Goal: Task Accomplishment & Management: Use online tool/utility

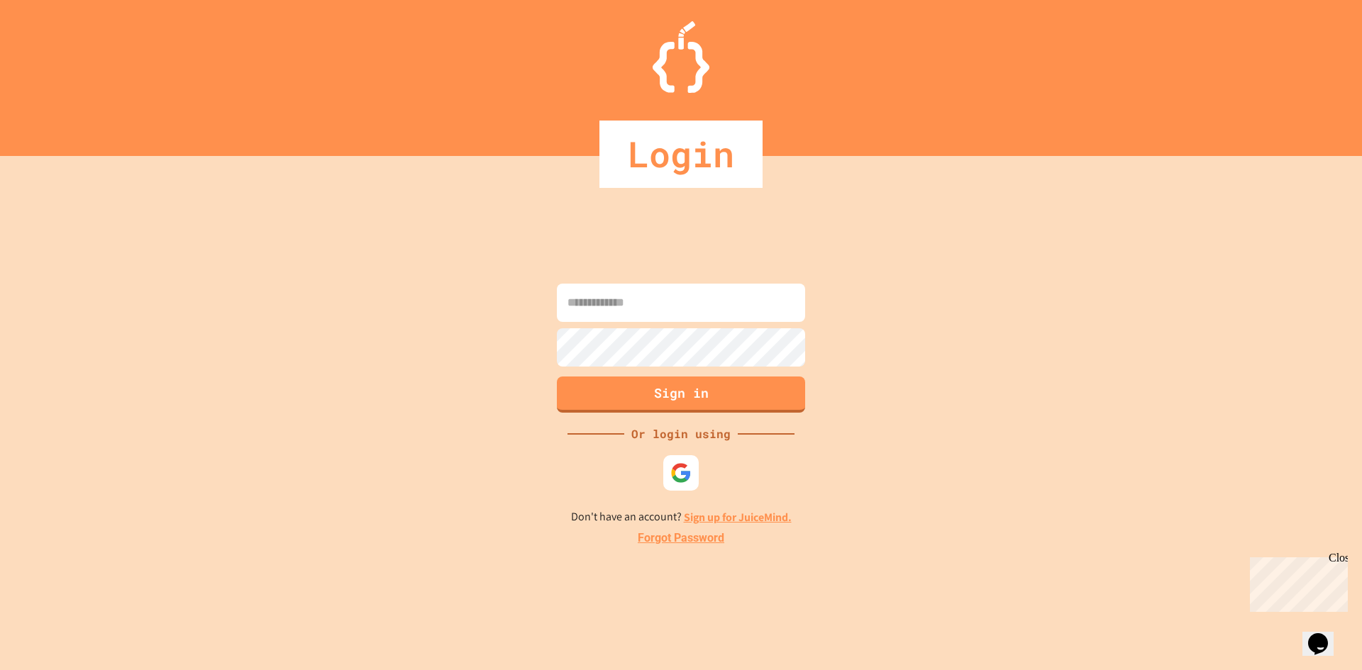
click at [671, 297] on input at bounding box center [681, 303] width 248 height 38
type input "*"
type input "**********"
click at [680, 397] on button "Sign in" at bounding box center [681, 393] width 253 height 37
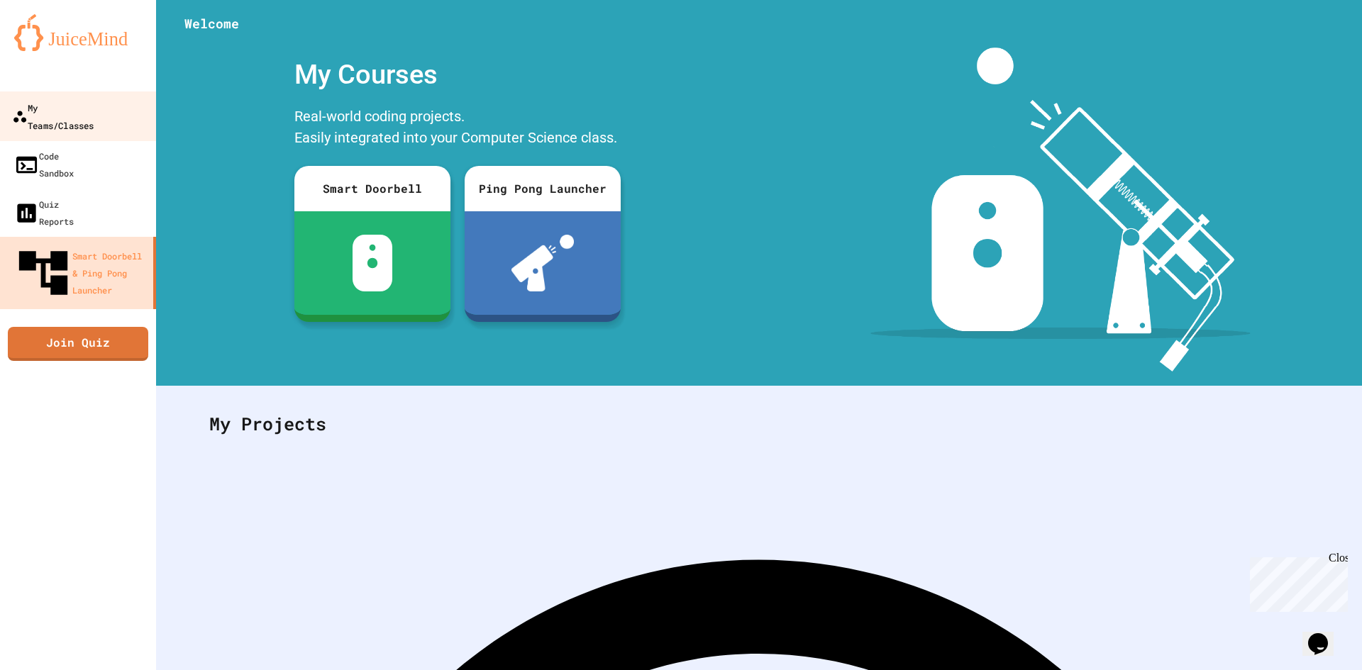
click at [50, 94] on link "My Teams/Classes" at bounding box center [78, 117] width 161 height 50
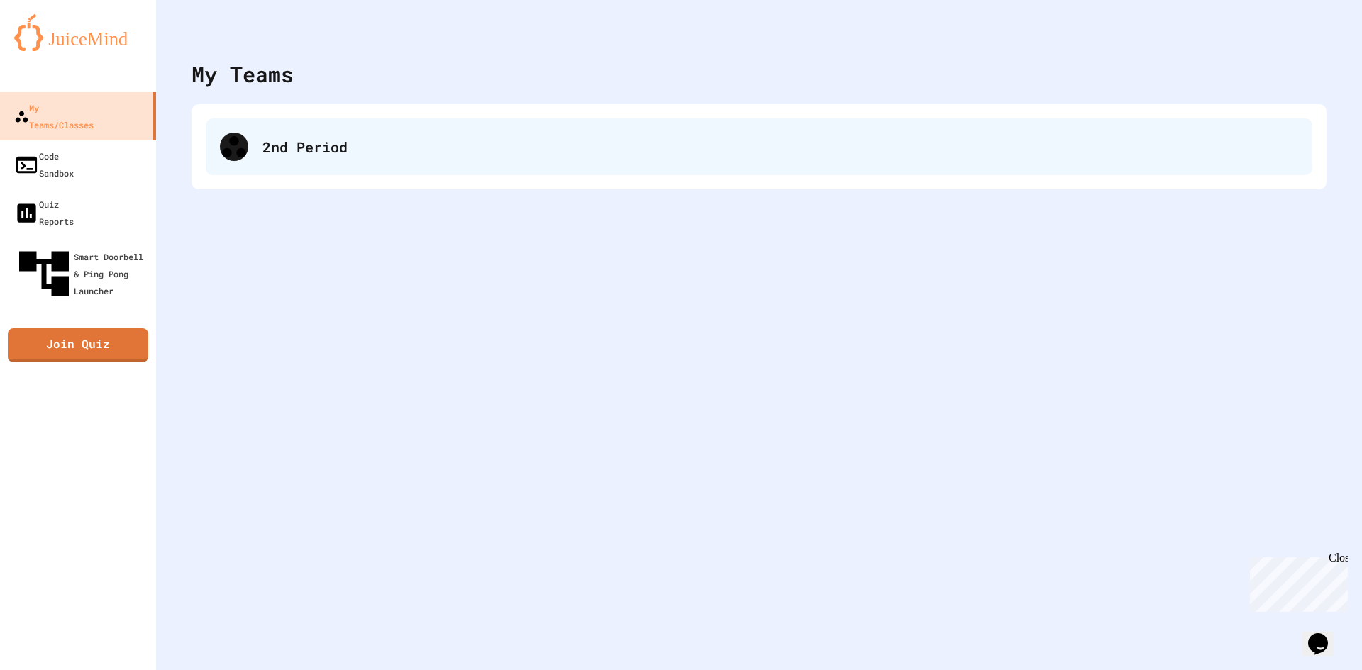
click at [496, 143] on div "2nd Period" at bounding box center [780, 146] width 1036 height 21
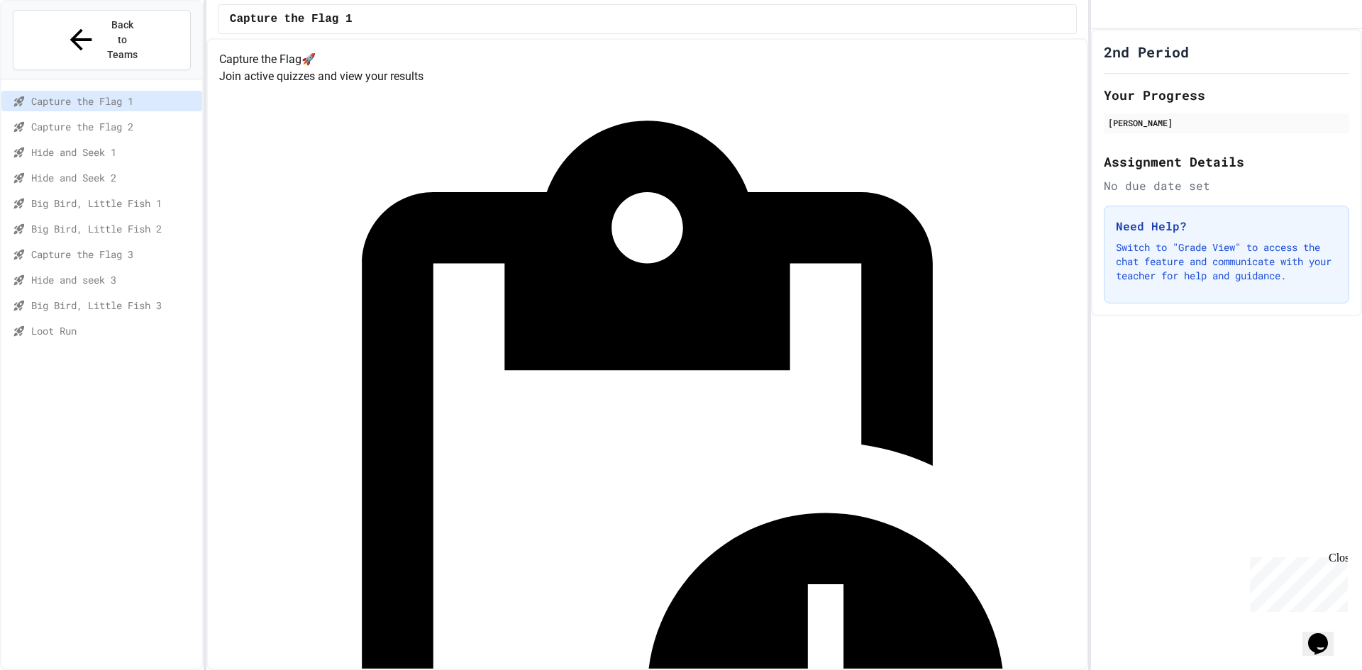
click at [136, 323] on span "Loot Run" at bounding box center [113, 330] width 165 height 15
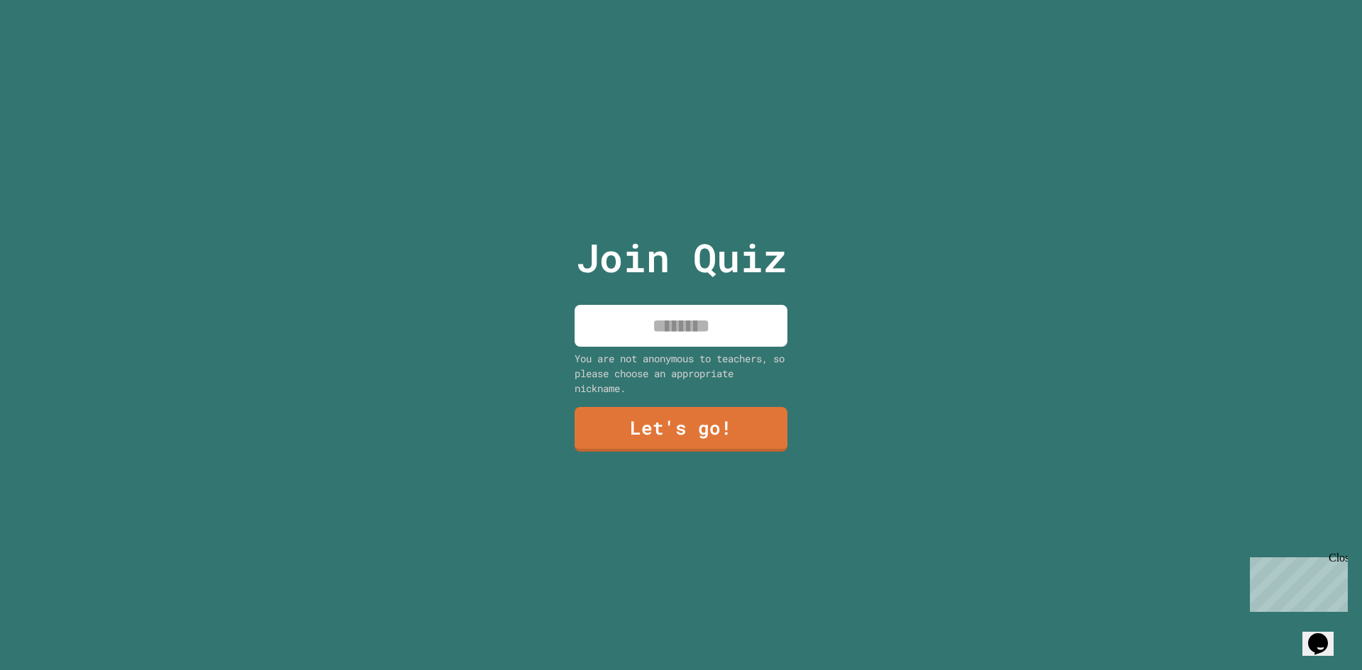
click at [677, 318] on input at bounding box center [681, 326] width 213 height 42
type input "*****"
click at [674, 419] on link "Let's go!" at bounding box center [680, 427] width 197 height 47
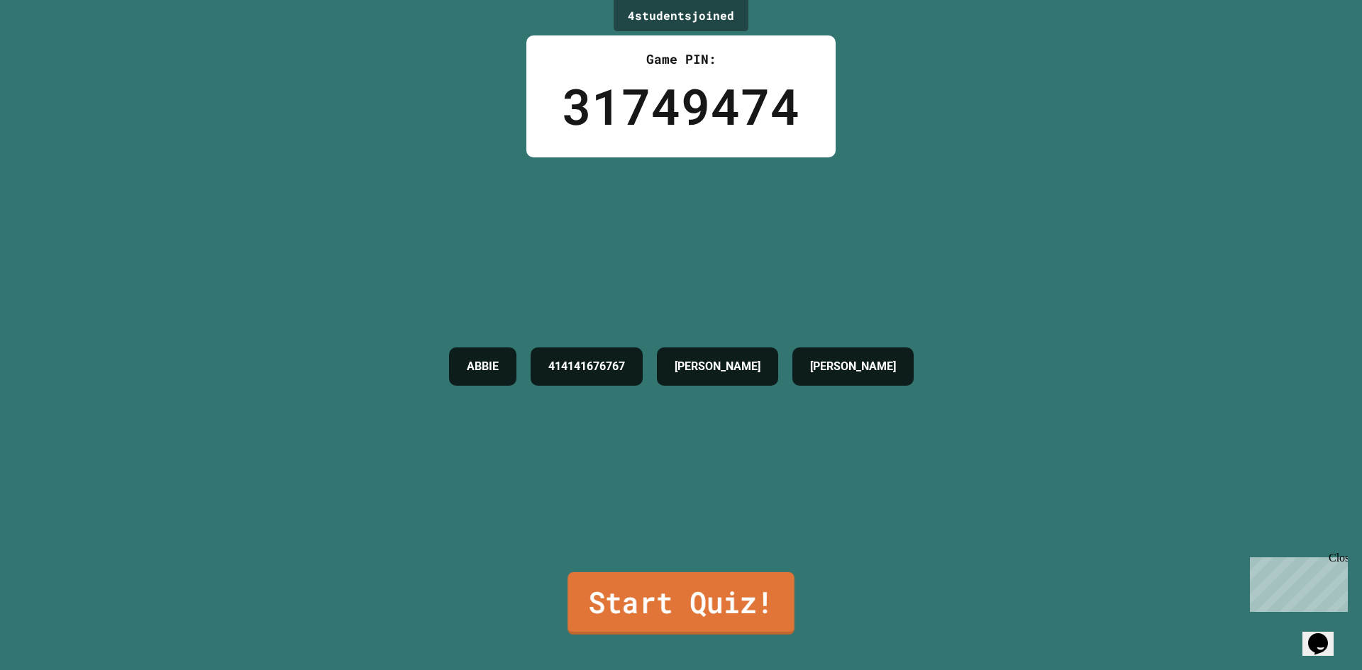
click at [619, 572] on link "Start Quiz!" at bounding box center [680, 603] width 227 height 62
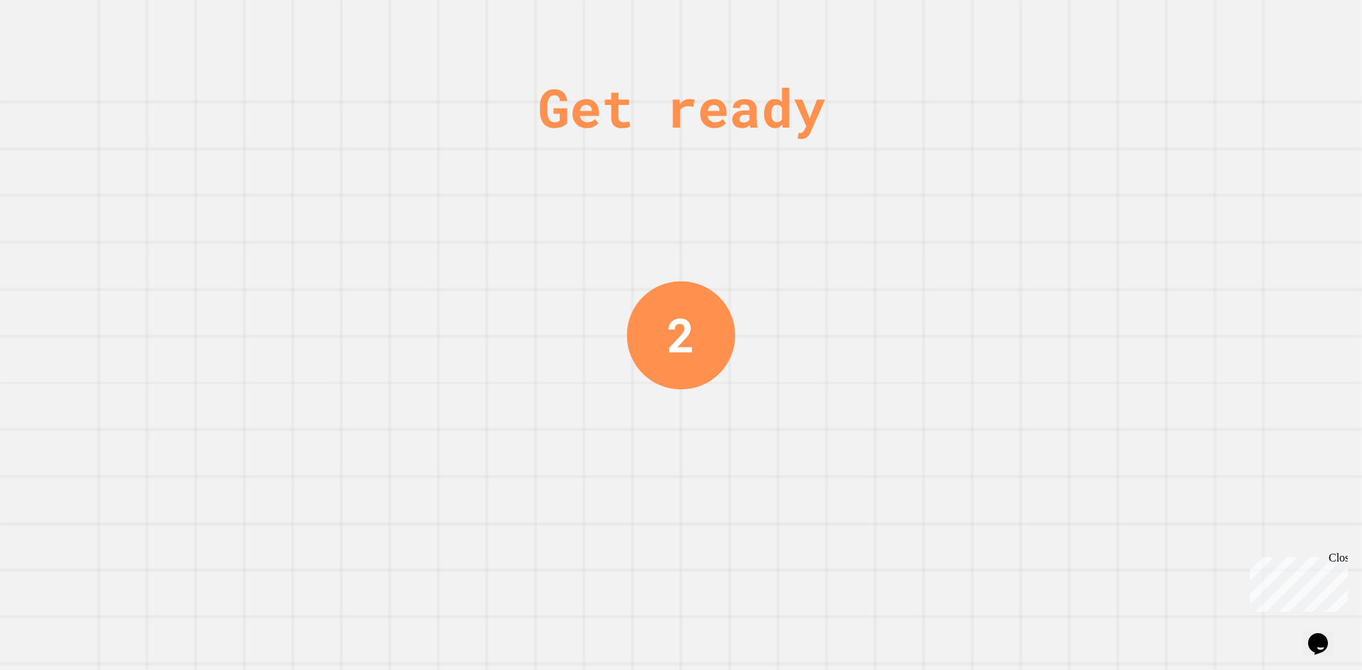
click at [1342, 556] on div "Close" at bounding box center [1338, 561] width 18 height 18
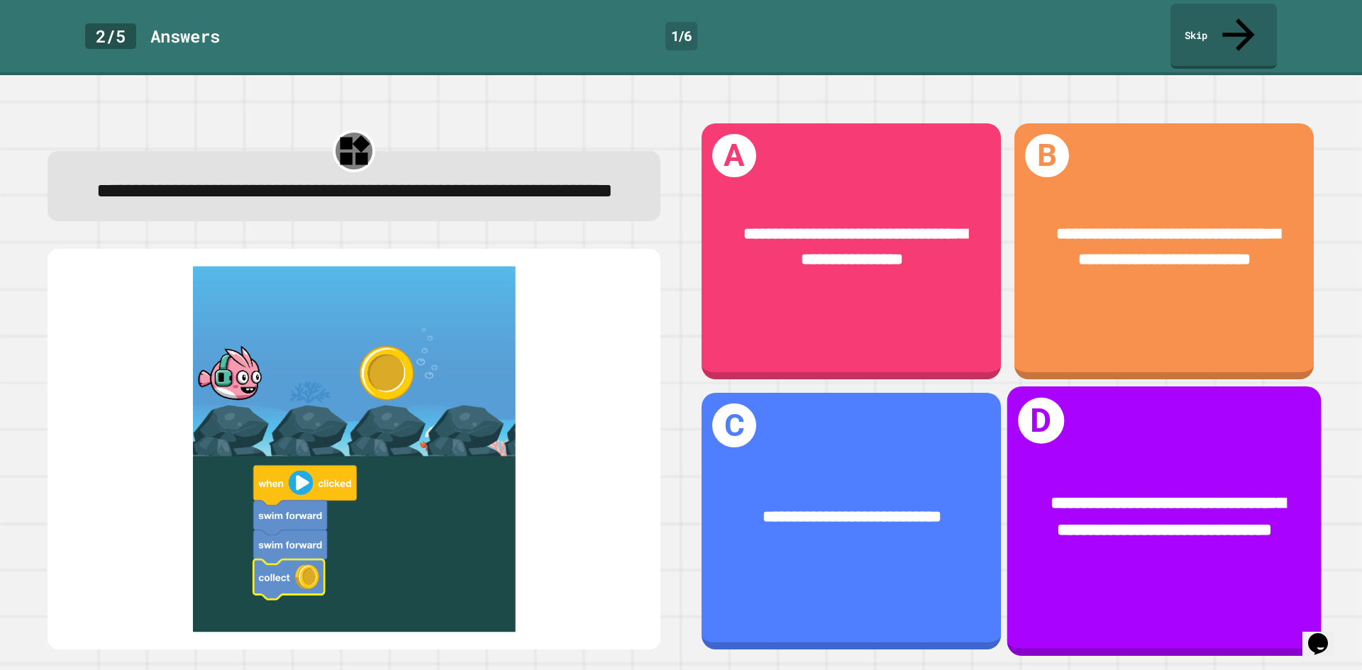
click at [1062, 410] on div "**********" at bounding box center [1164, 522] width 314 height 270
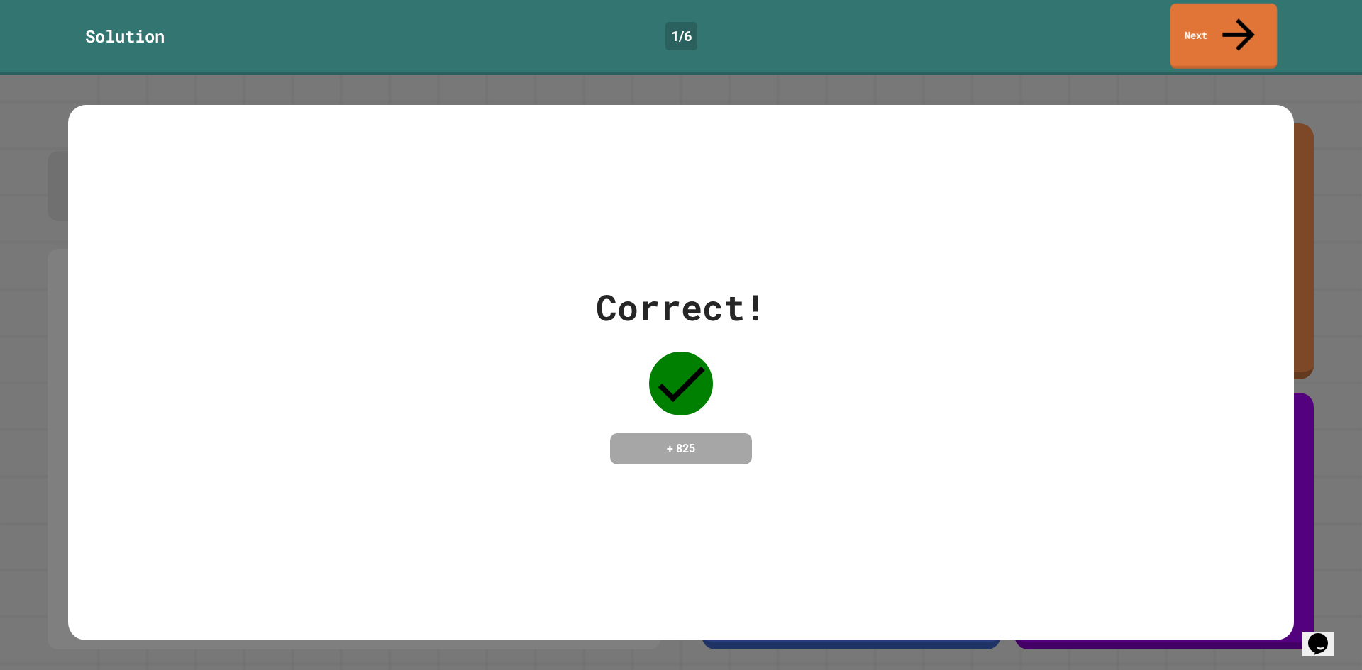
click at [1194, 22] on link "Next" at bounding box center [1223, 36] width 106 height 65
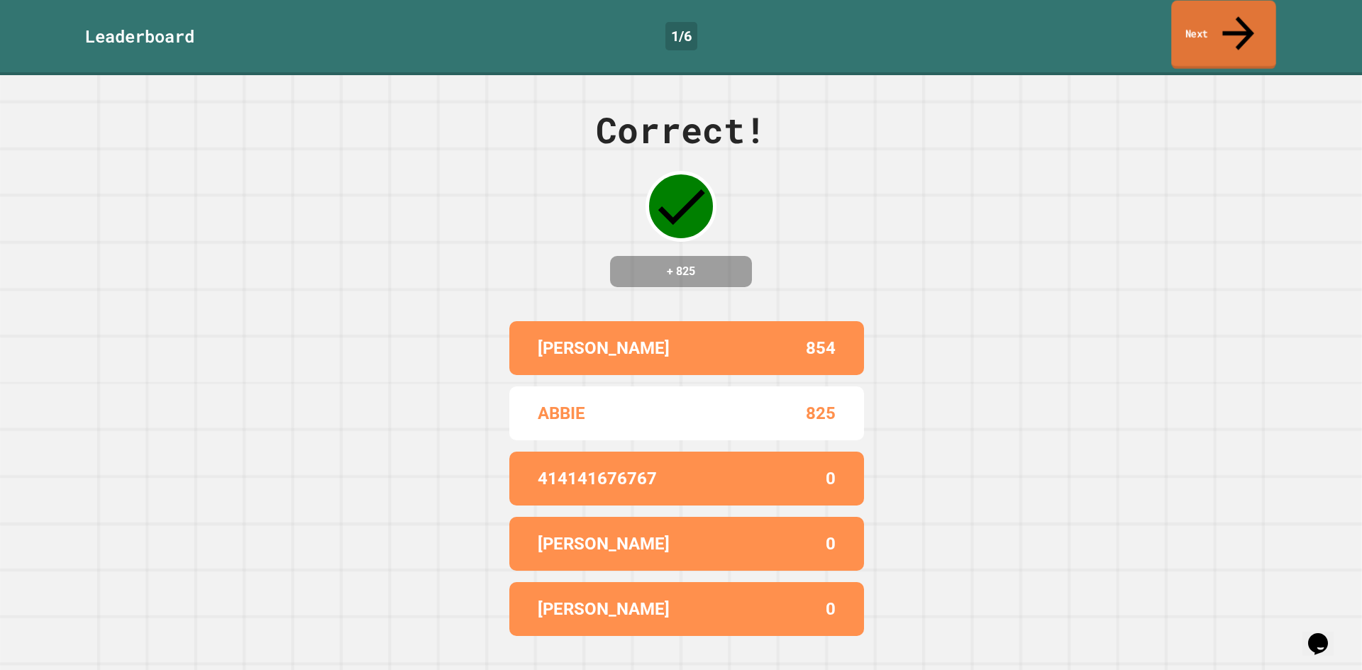
click at [1194, 22] on link "Next" at bounding box center [1223, 35] width 105 height 69
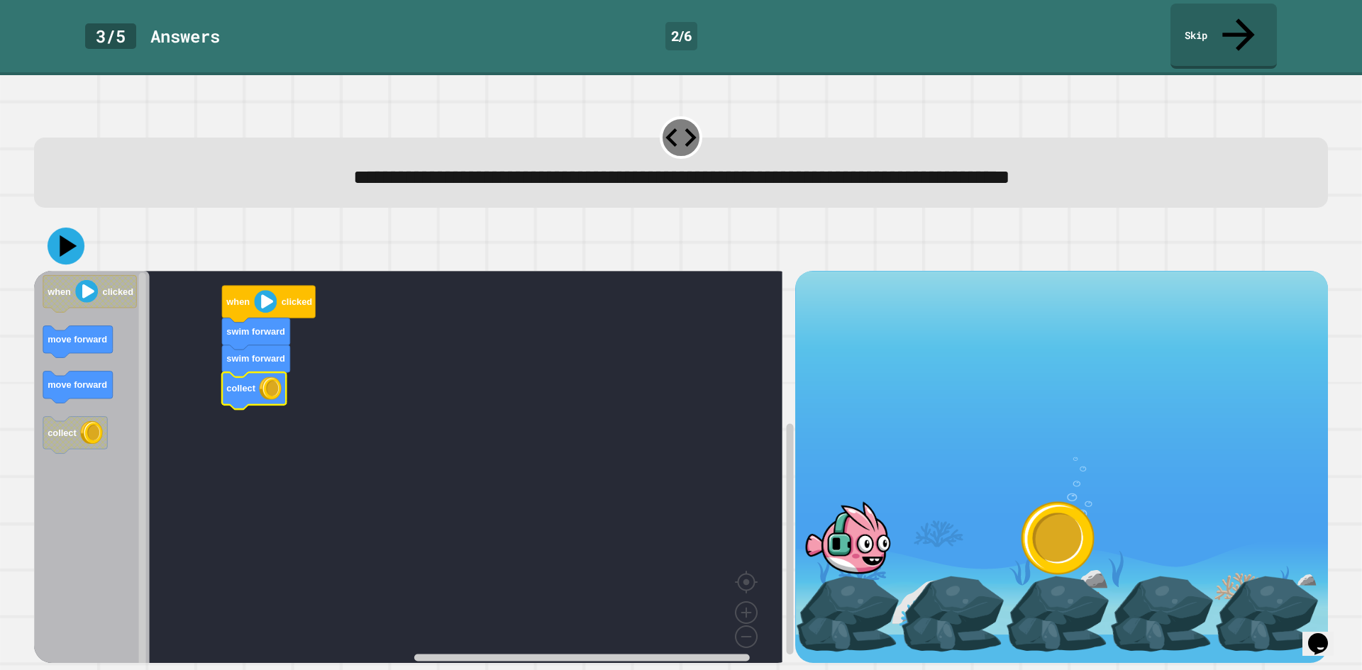
click at [57, 228] on icon at bounding box center [66, 246] width 37 height 37
click at [277, 291] on image "Blockly Workspace" at bounding box center [265, 302] width 23 height 23
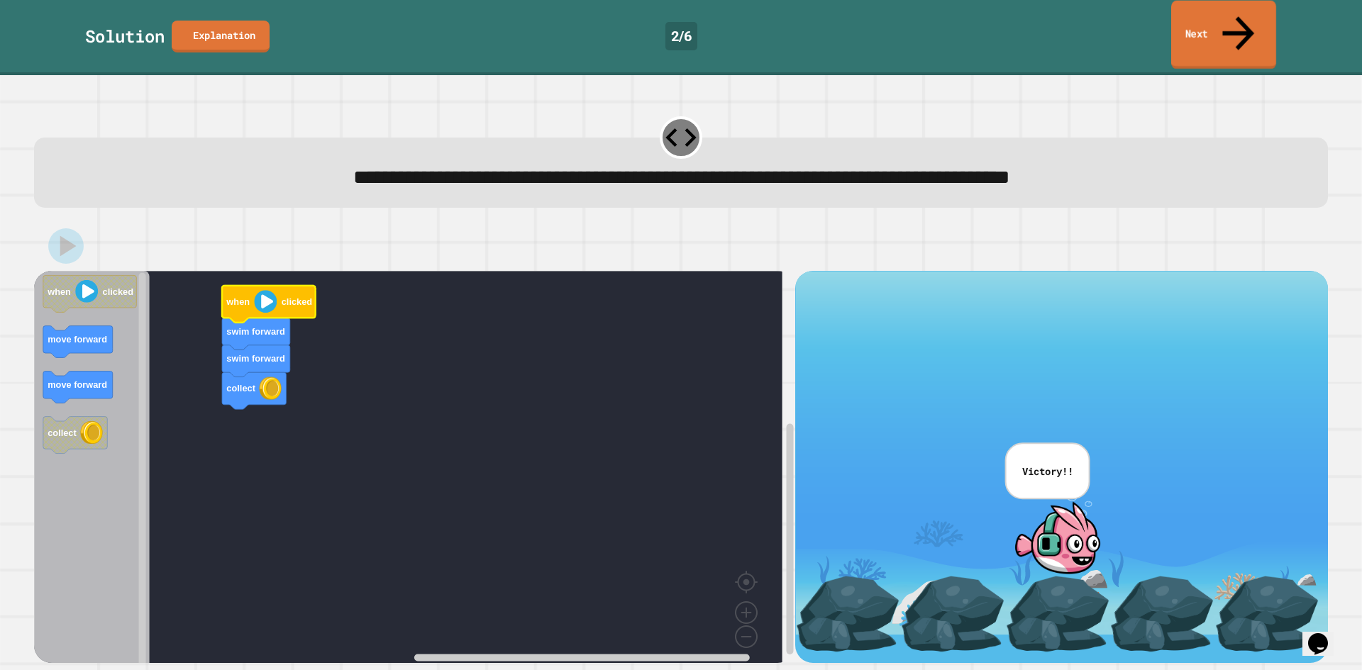
click at [1214, 23] on link "Next" at bounding box center [1223, 35] width 105 height 69
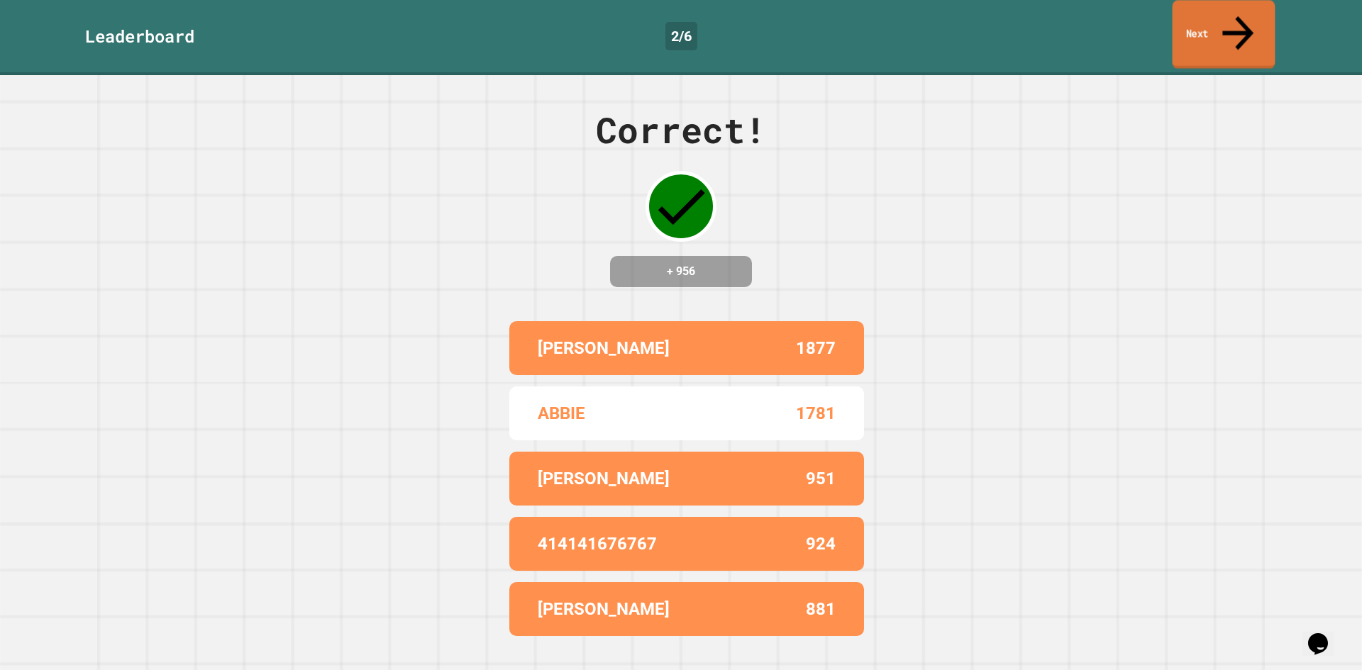
click at [1209, 30] on link "Next" at bounding box center [1224, 34] width 103 height 69
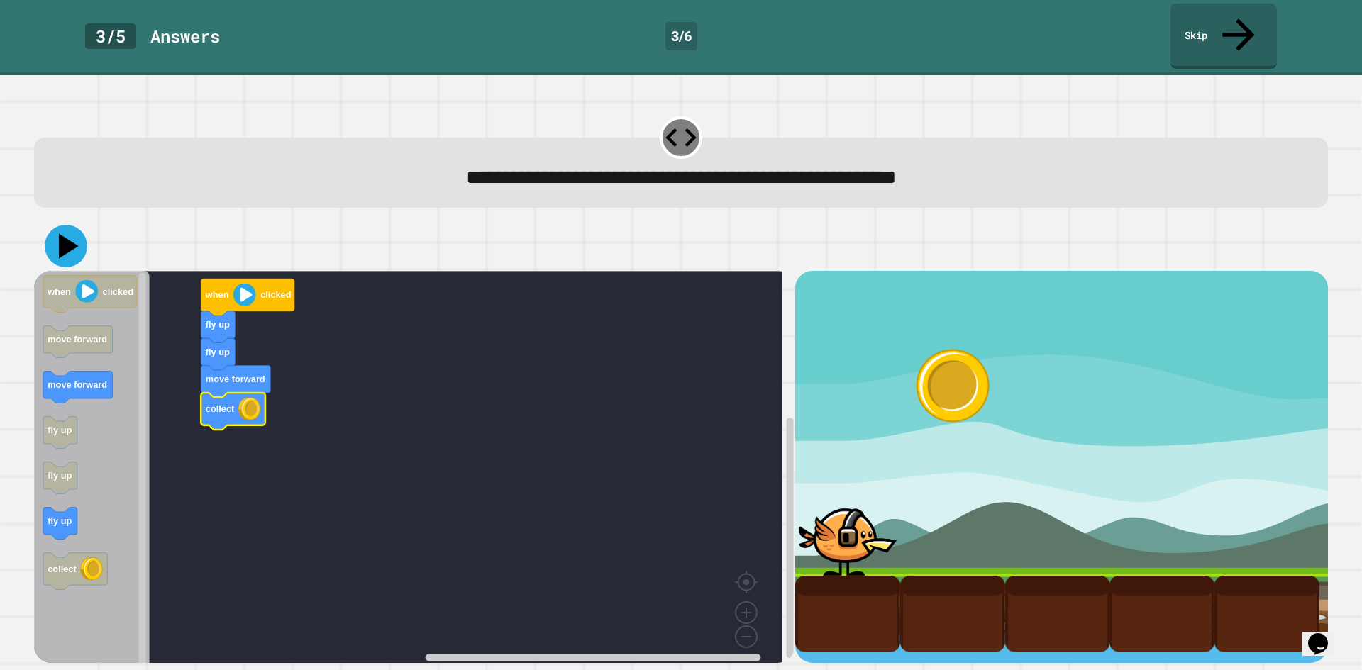
click at [67, 234] on icon at bounding box center [69, 246] width 20 height 25
click at [253, 284] on image "Blockly Workspace" at bounding box center [244, 295] width 23 height 23
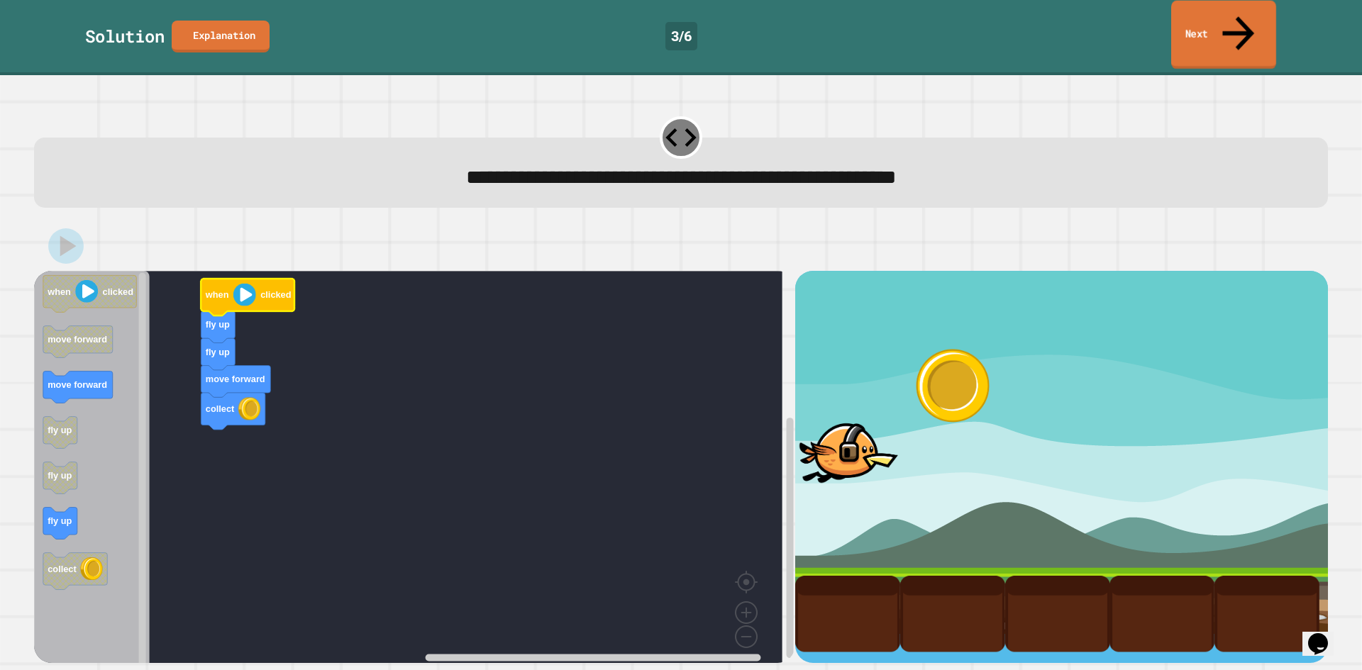
click at [1235, 11] on icon at bounding box center [1238, 33] width 48 height 50
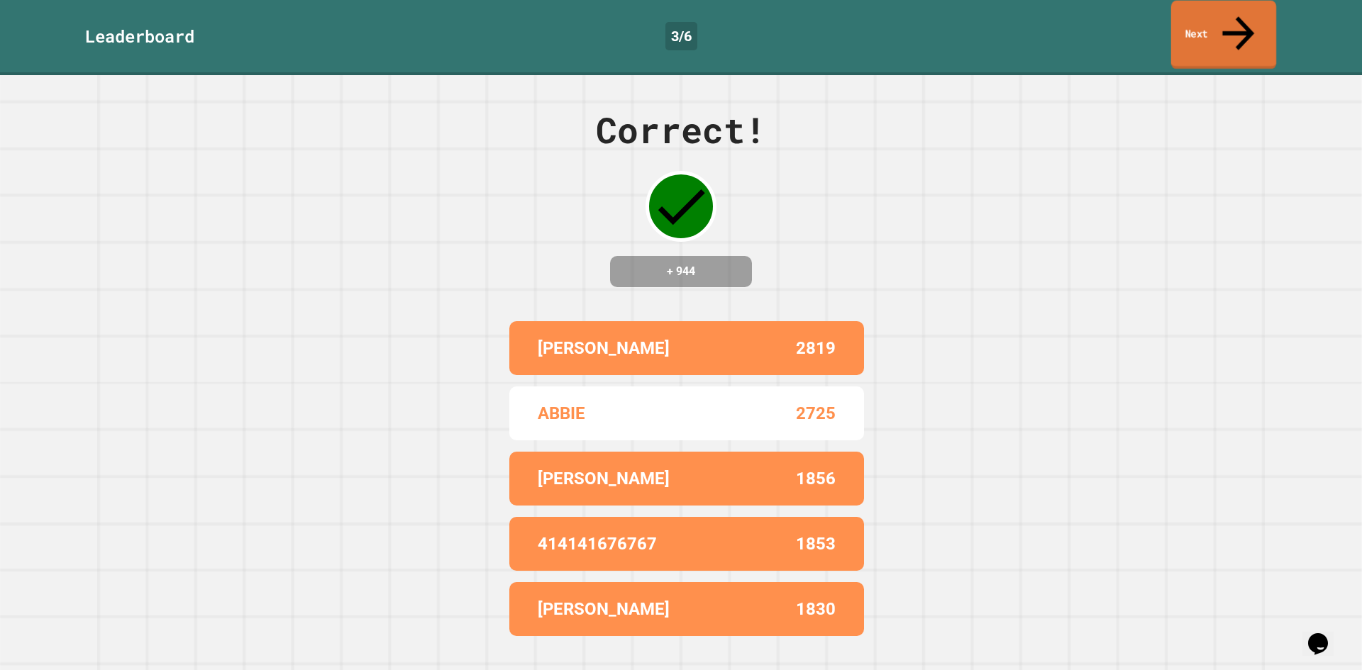
click at [1232, 14] on icon at bounding box center [1238, 33] width 48 height 50
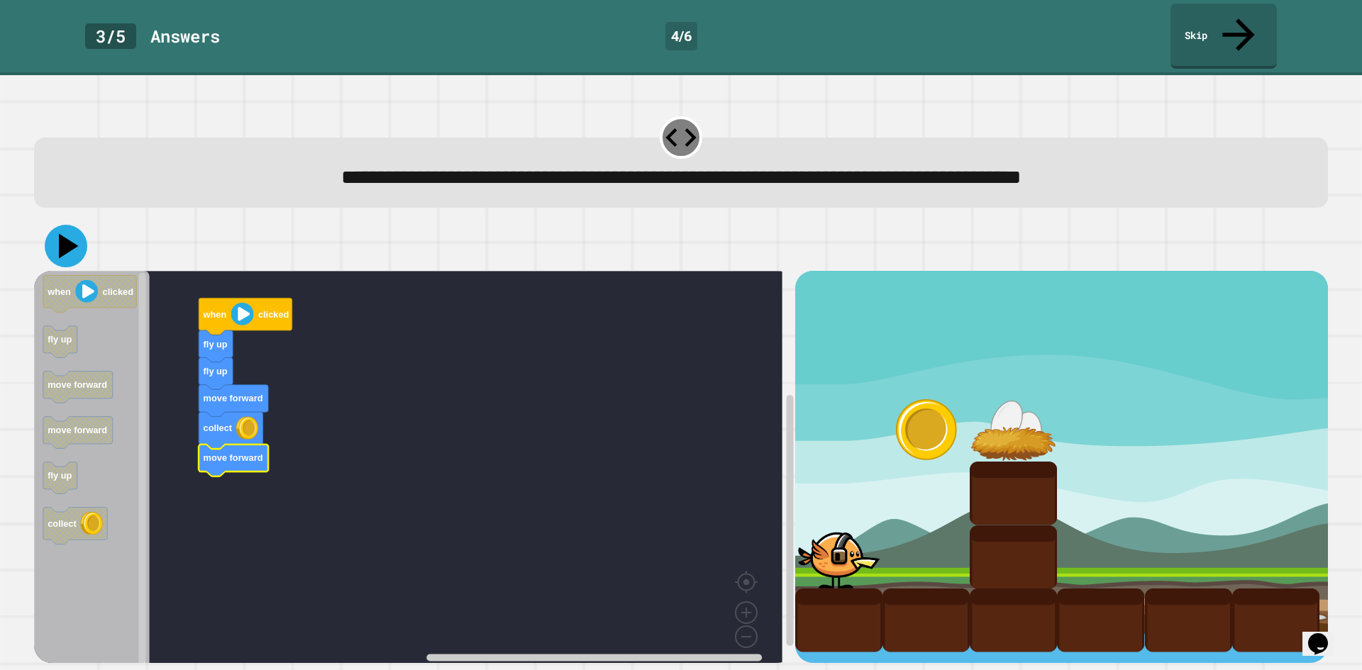
click at [63, 227] on icon at bounding box center [66, 246] width 43 height 43
click at [244, 303] on image "Blockly Workspace" at bounding box center [242, 314] width 23 height 23
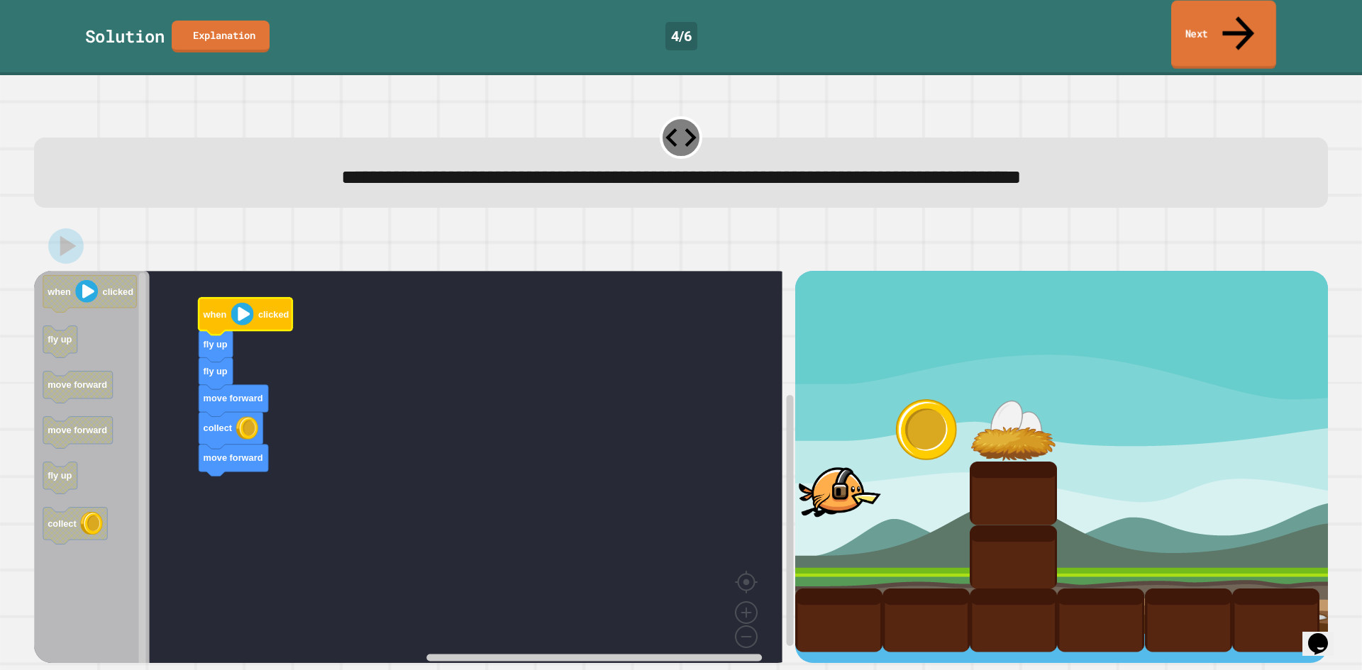
click at [1216, 21] on link "Next" at bounding box center [1223, 35] width 105 height 69
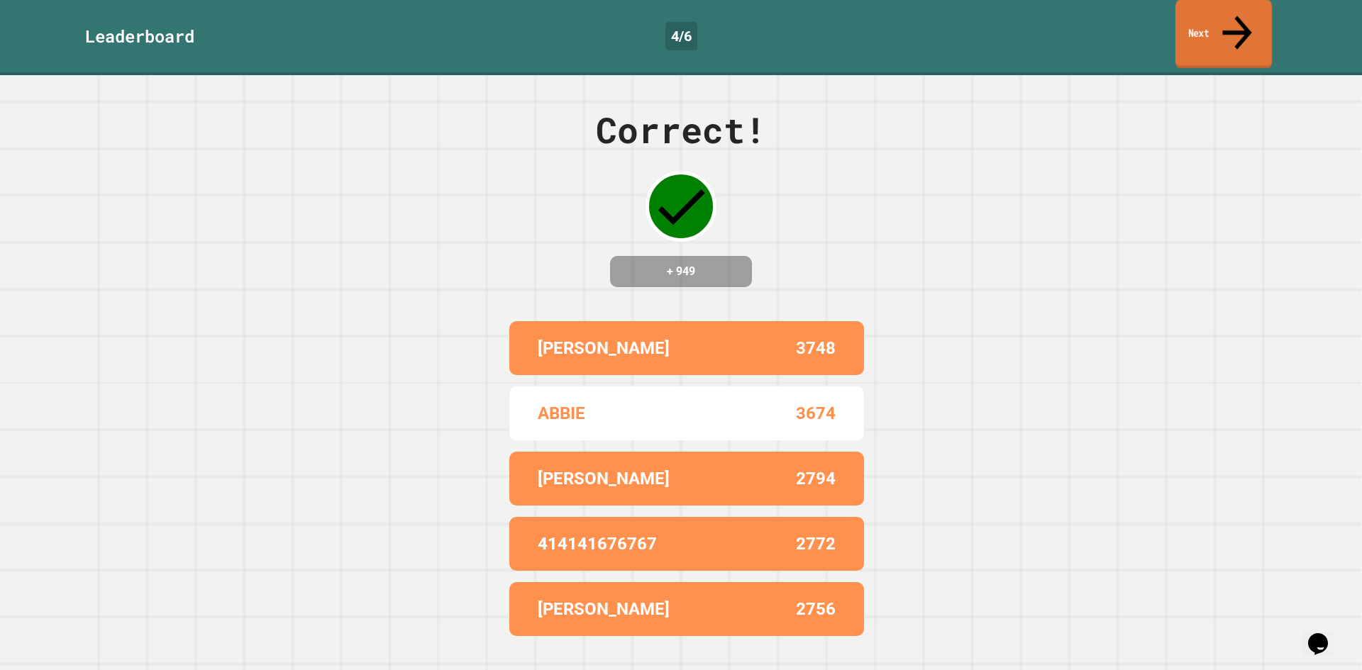
click at [1224, 26] on link "Next" at bounding box center [1223, 34] width 96 height 69
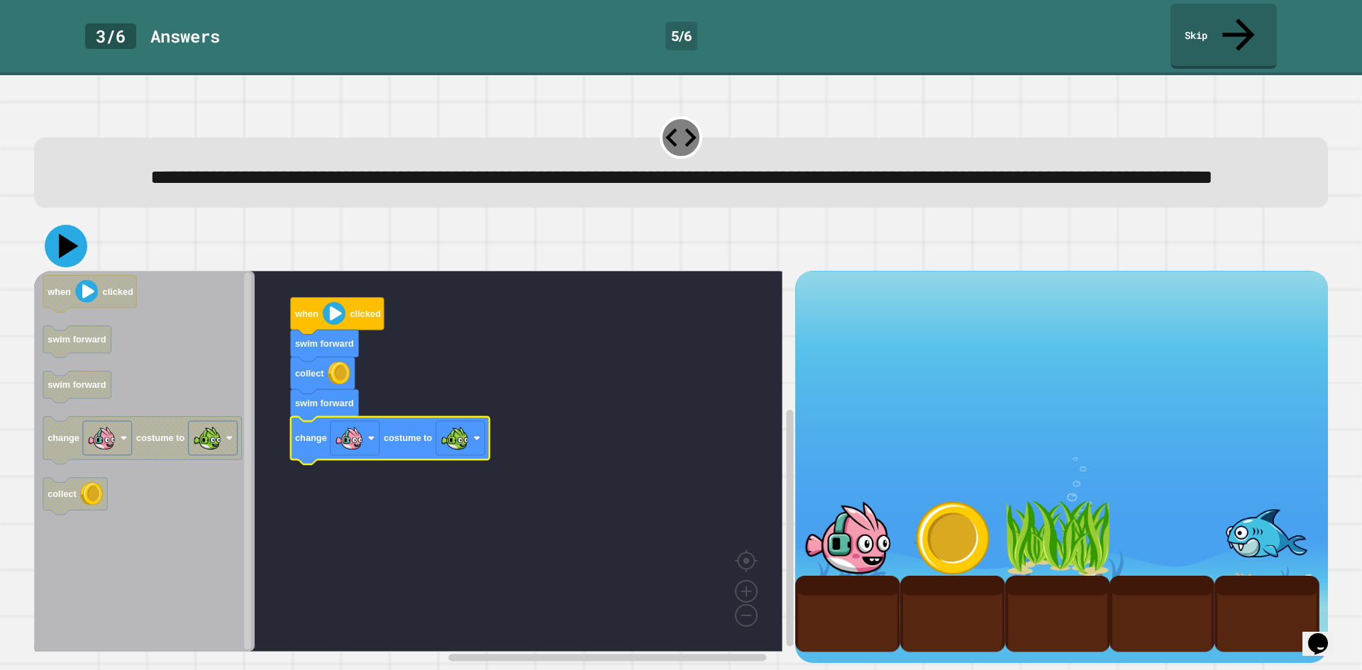
click at [67, 254] on icon at bounding box center [69, 246] width 20 height 25
click at [336, 318] on image "Blockly Workspace" at bounding box center [334, 313] width 23 height 23
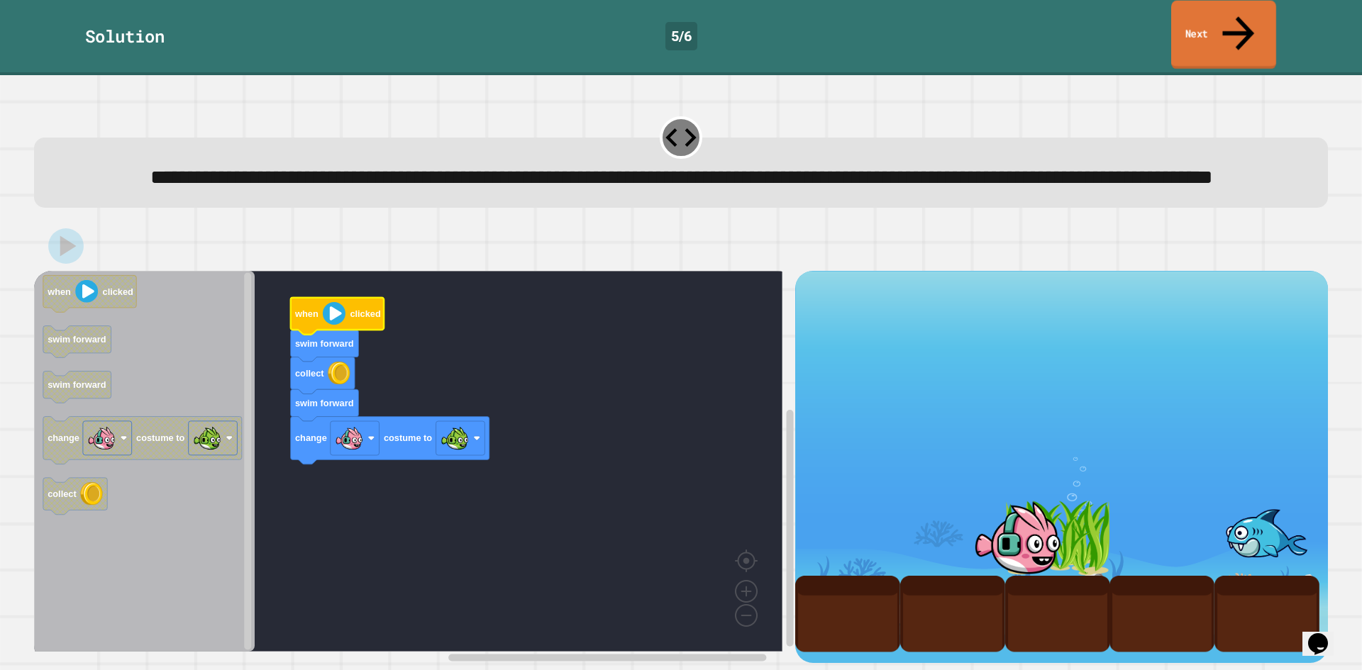
click at [1218, 13] on link "Next" at bounding box center [1223, 35] width 105 height 69
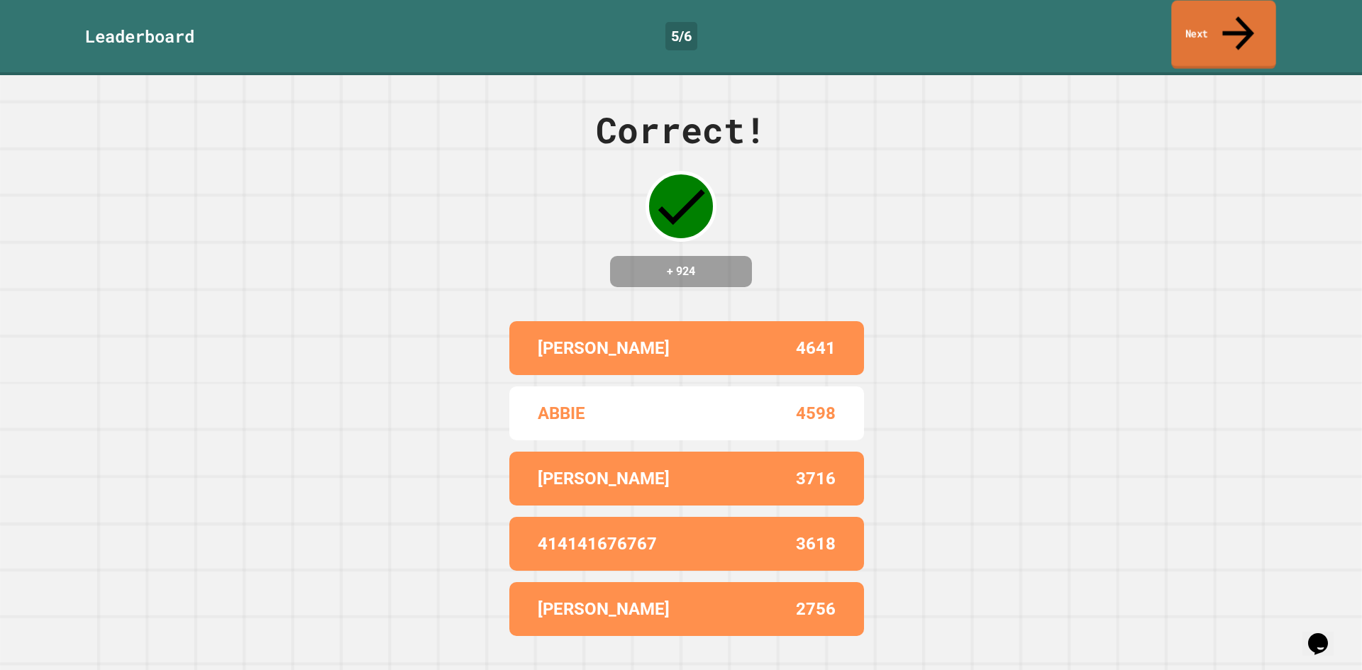
click at [1218, 13] on link "Next" at bounding box center [1223, 35] width 104 height 69
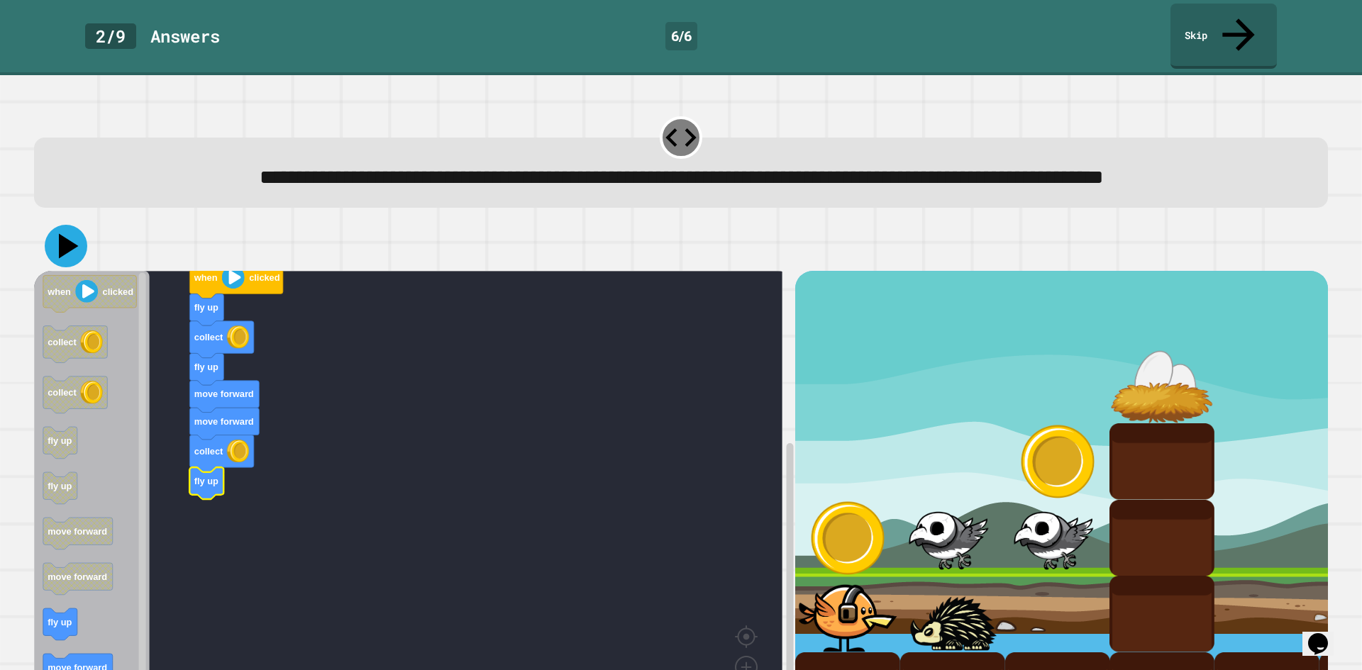
click at [73, 248] on icon at bounding box center [69, 246] width 20 height 25
click at [229, 293] on icon "Blockly Workspace" at bounding box center [236, 280] width 94 height 37
click at [131, 546] on icon "when clicked collect collect fly up fly up move forward move forward fly up mov…" at bounding box center [92, 499] width 116 height 457
click at [67, 251] on icon at bounding box center [69, 246] width 20 height 25
click at [239, 287] on image "Blockly Workspace" at bounding box center [233, 278] width 23 height 23
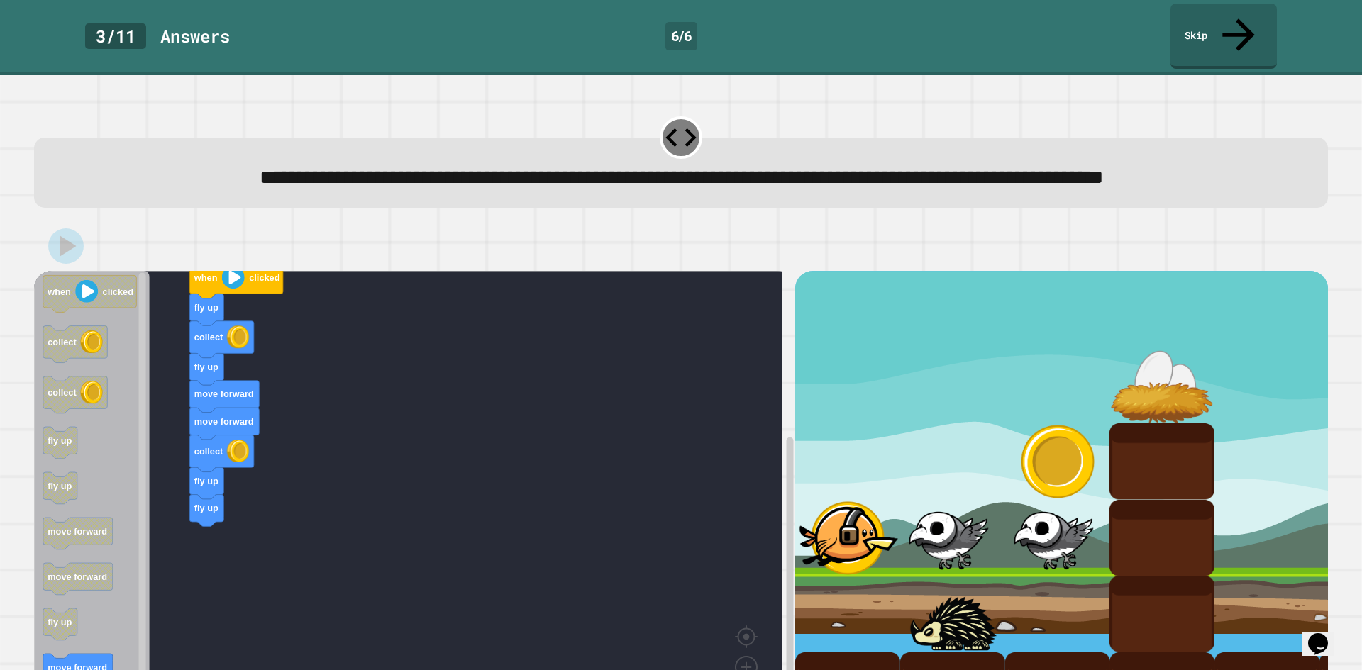
click at [215, 544] on div "fly up collect fly up move forward move forward collect fly up fly up when clic…" at bounding box center [414, 503] width 761 height 465
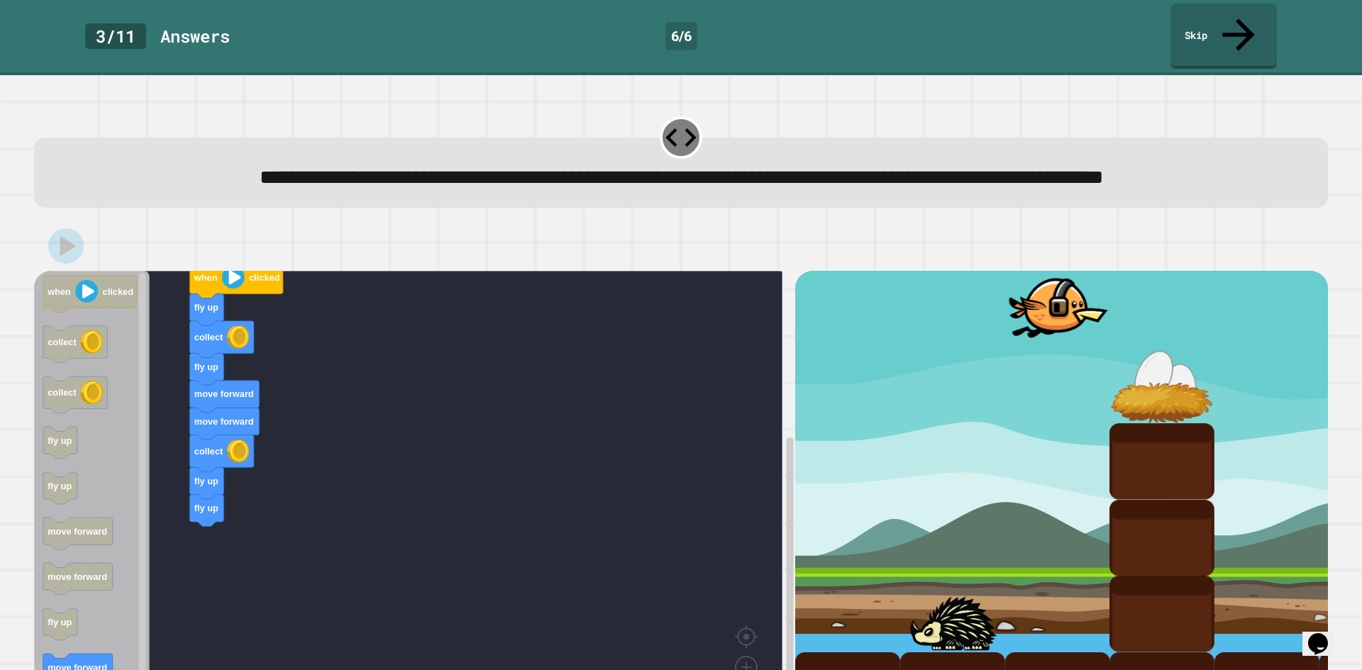
click at [99, 512] on div "fly up collect fly up move forward move forward collect fly up fly up when clic…" at bounding box center [414, 503] width 761 height 465
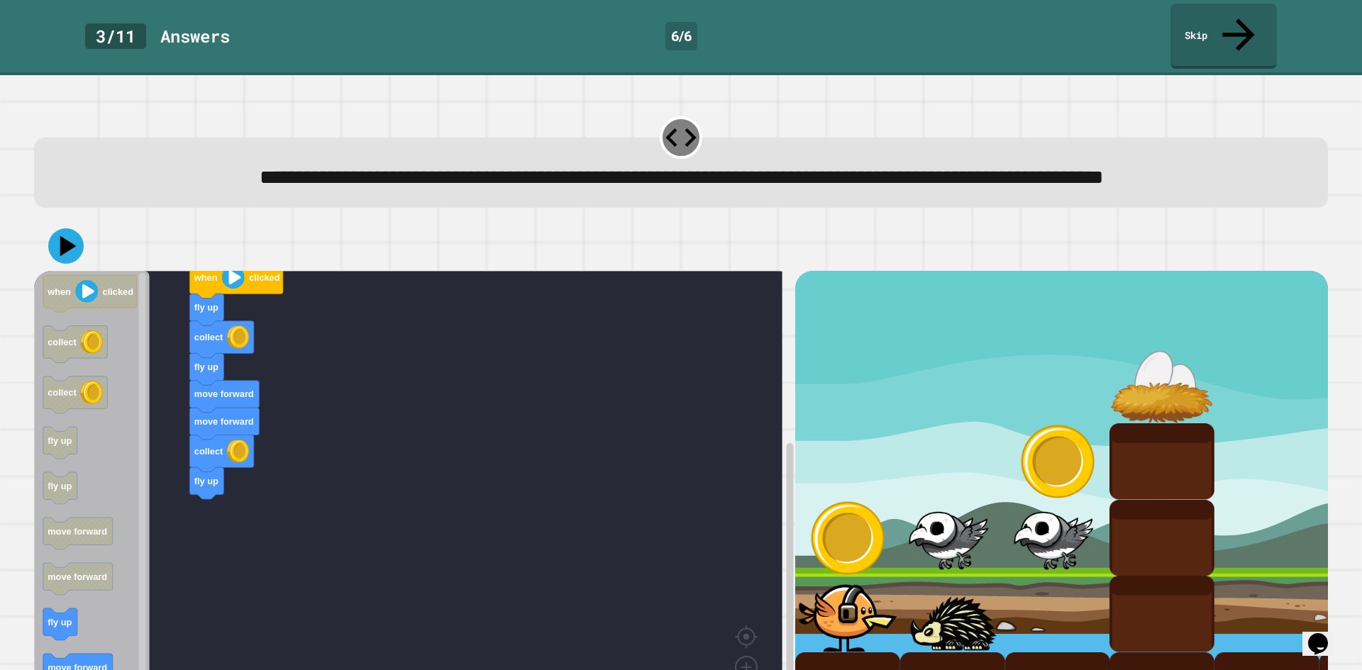
click at [669, 119] on icon at bounding box center [681, 137] width 37 height 37
click at [233, 532] on div "fly up collect fly up move forward move forward collect fly up when clicked whe…" at bounding box center [414, 503] width 761 height 465
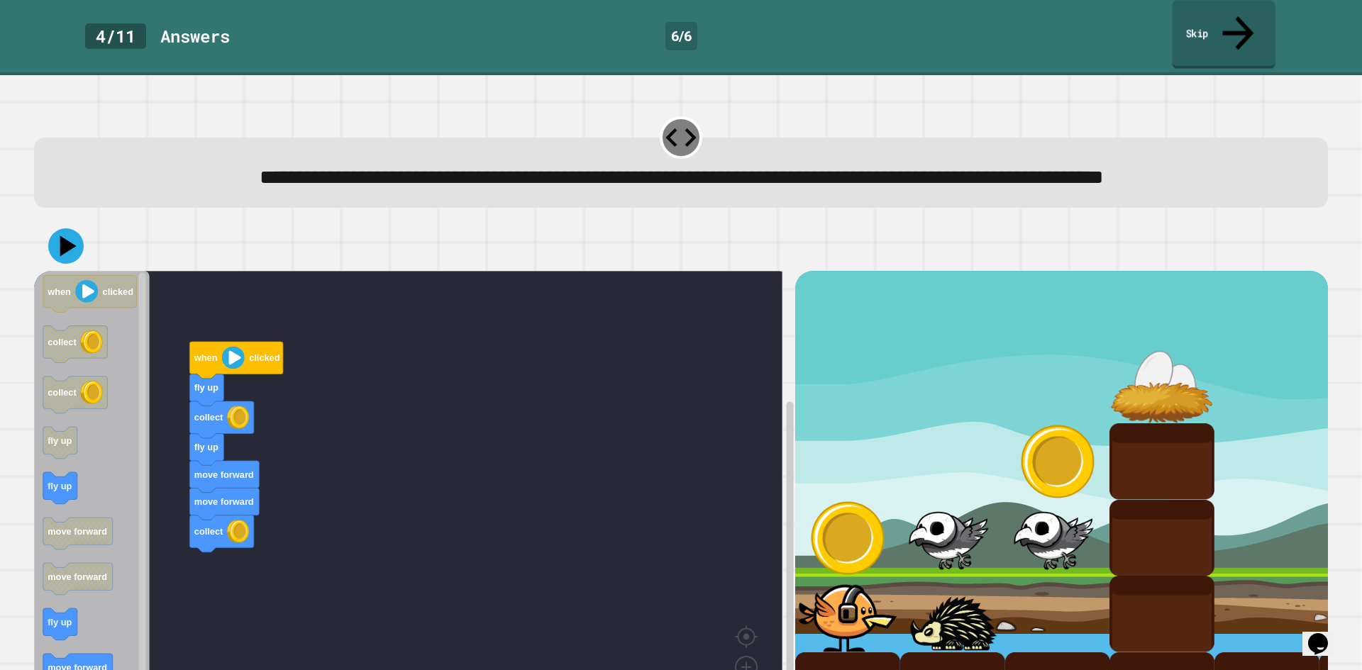
click at [1229, 23] on link "Skip" at bounding box center [1223, 34] width 103 height 69
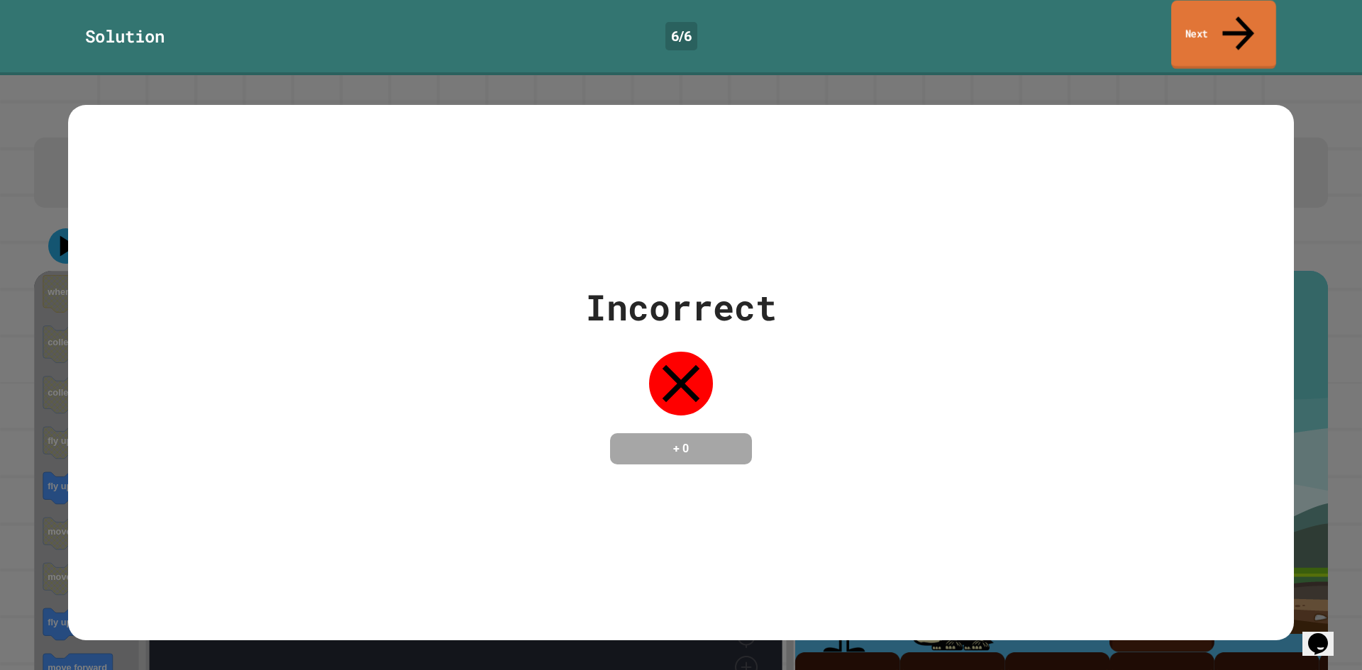
click at [1209, 26] on link "Next" at bounding box center [1223, 35] width 105 height 69
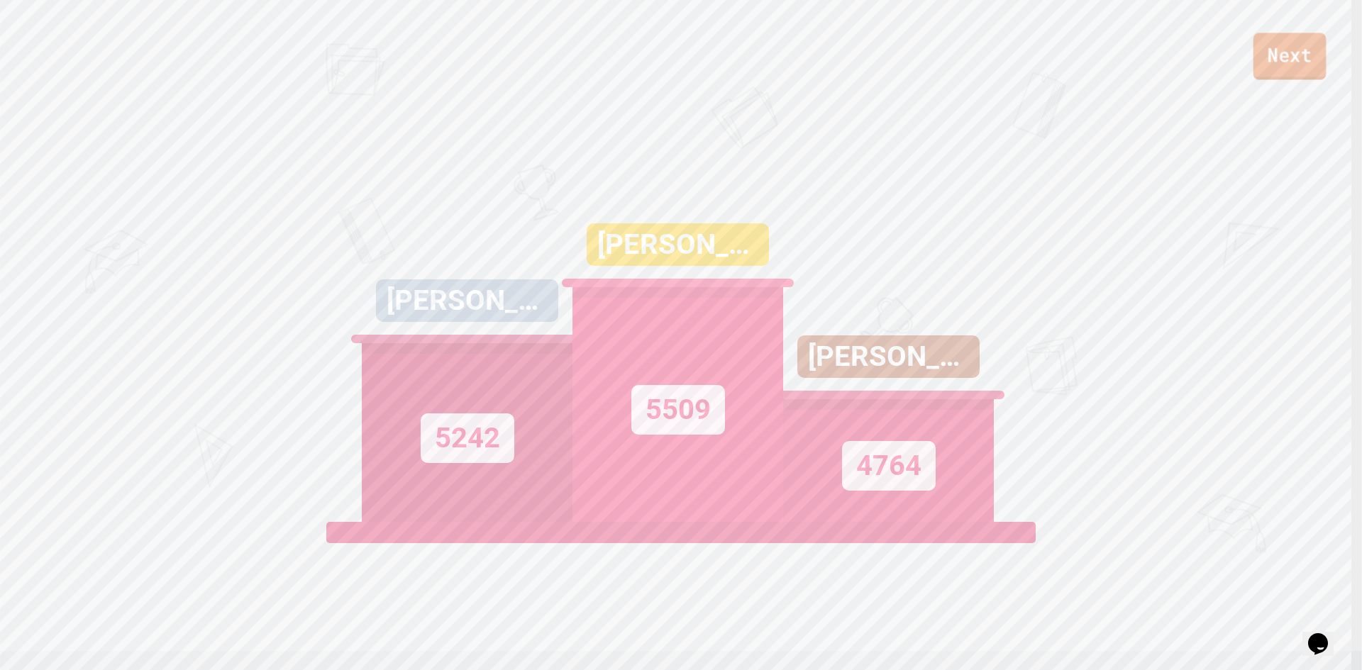
click at [1275, 59] on link "Next" at bounding box center [1289, 56] width 73 height 47
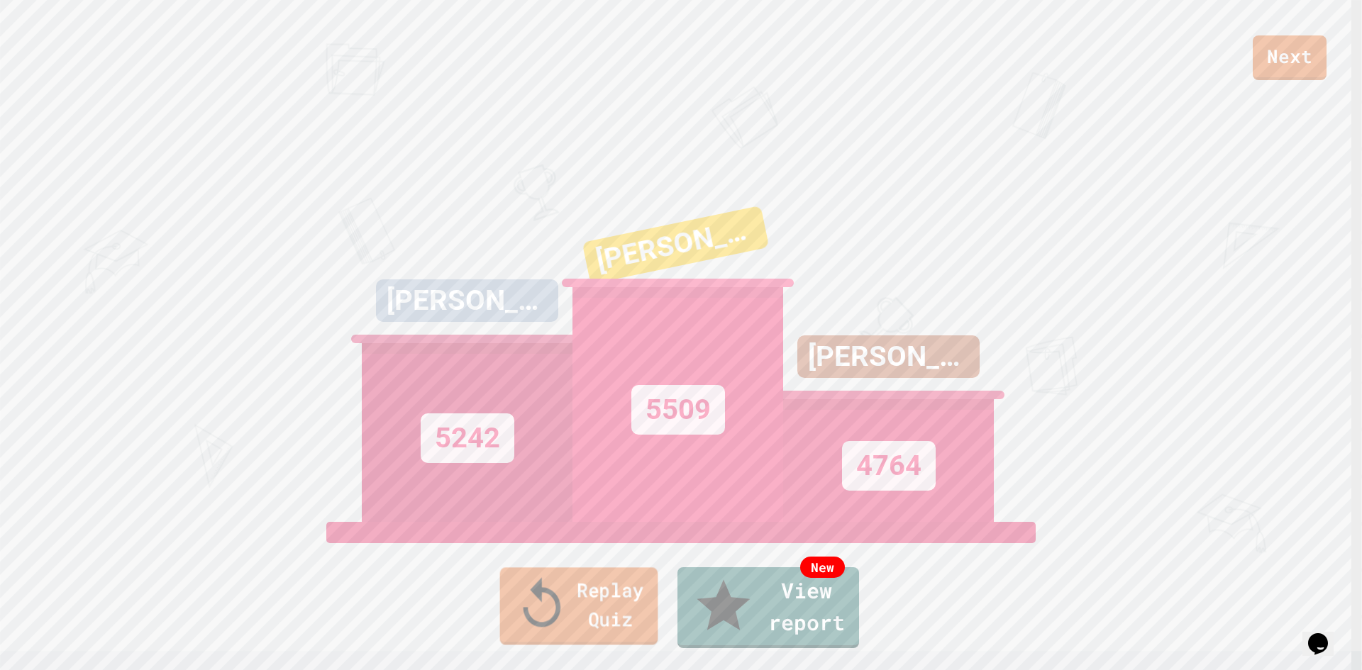
click at [587, 611] on link "Replay Quiz" at bounding box center [579, 605] width 158 height 77
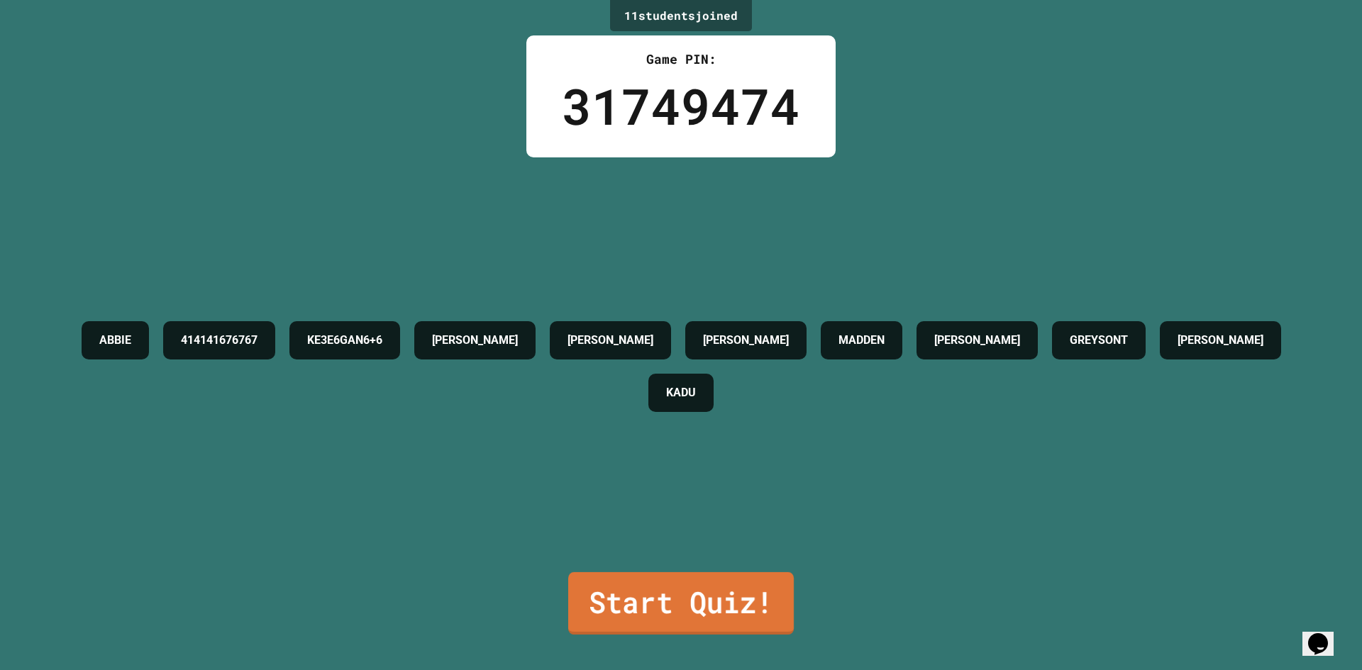
click at [592, 602] on link "Start Quiz!" at bounding box center [681, 603] width 226 height 62
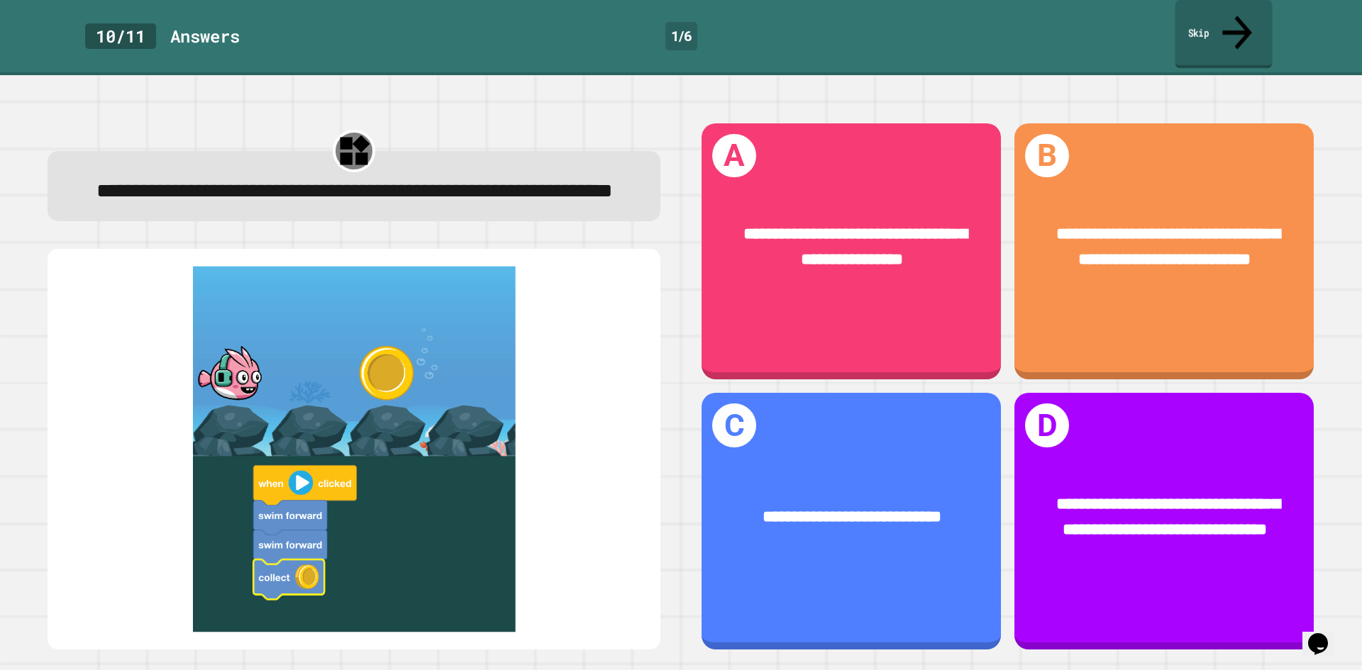
click at [1227, 12] on link "Skip" at bounding box center [1223, 34] width 97 height 69
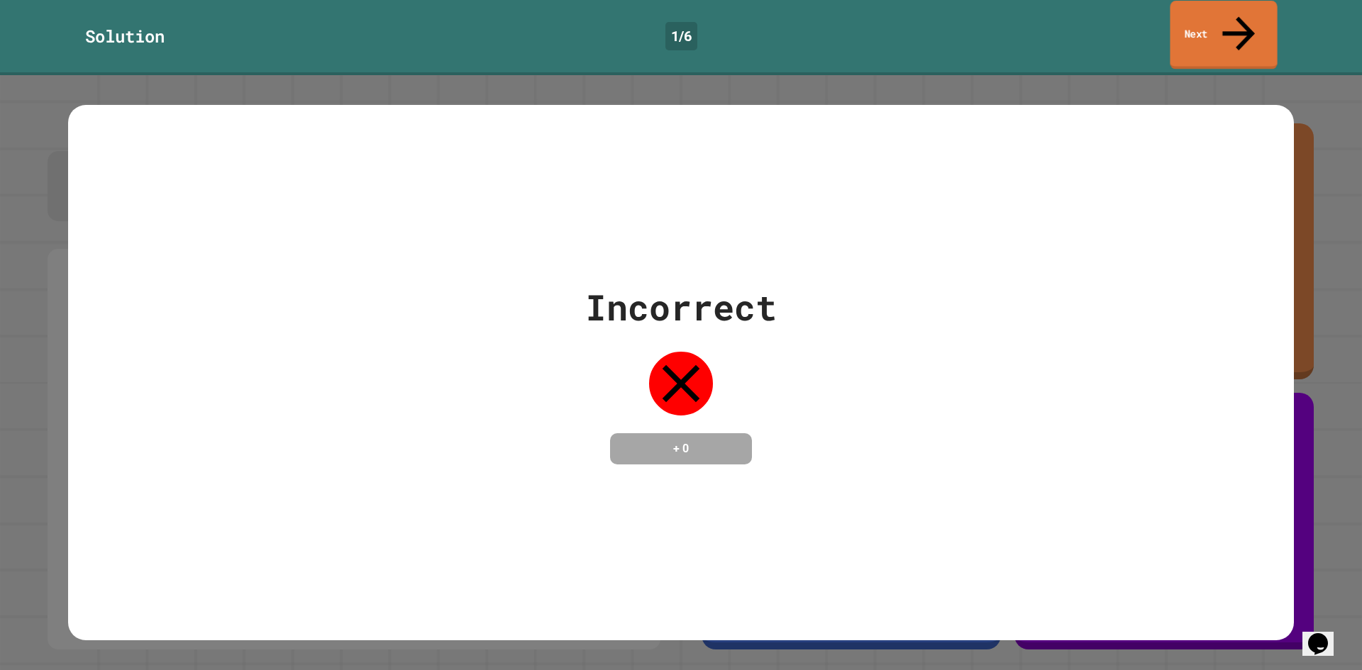
click at [1227, 12] on link "Next" at bounding box center [1223, 35] width 107 height 69
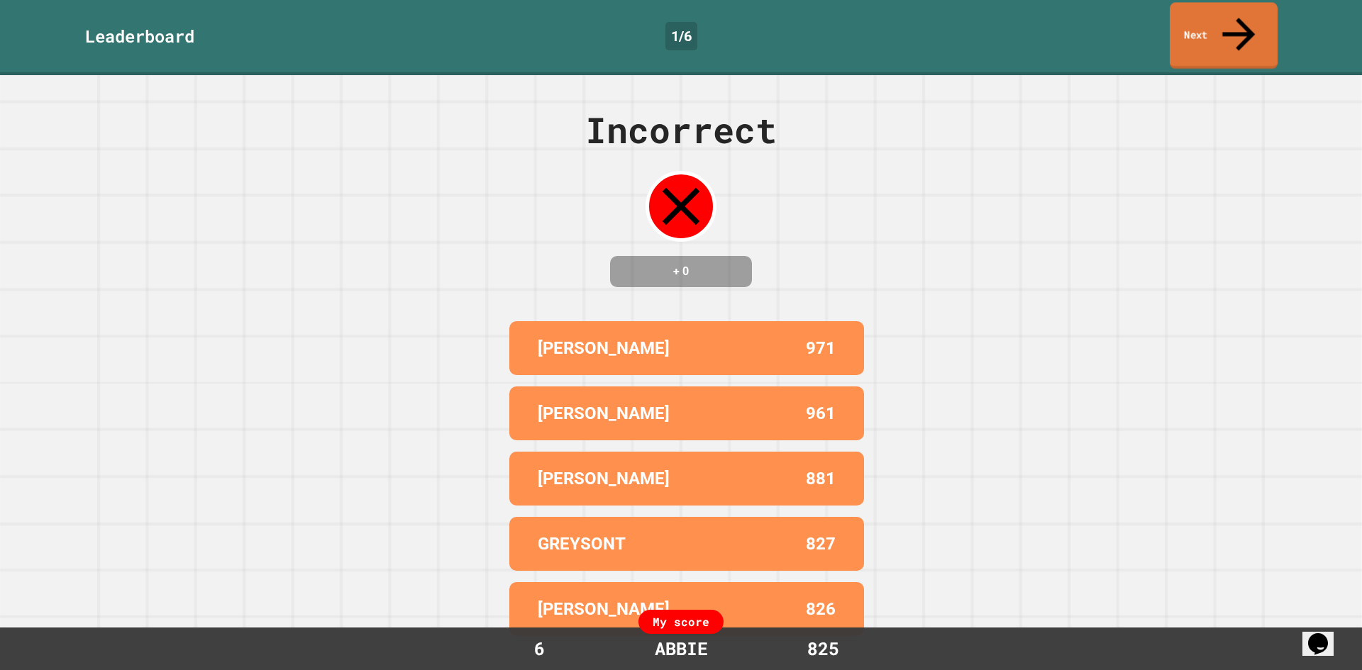
click at [1227, 12] on link "Next" at bounding box center [1224, 35] width 108 height 67
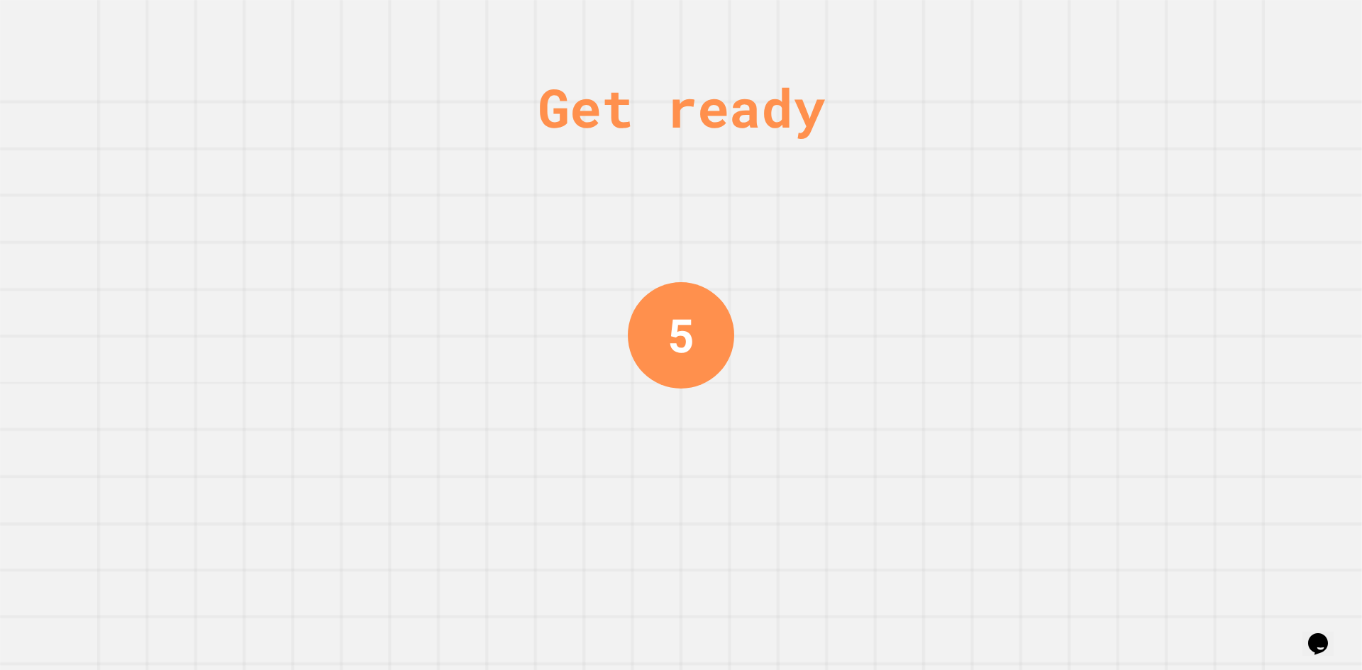
drag, startPoint x: 1227, startPoint y: 12, endPoint x: 1225, endPoint y: 21, distance: 8.8
click at [1227, 17] on div "Get ready 5" at bounding box center [681, 335] width 1362 height 670
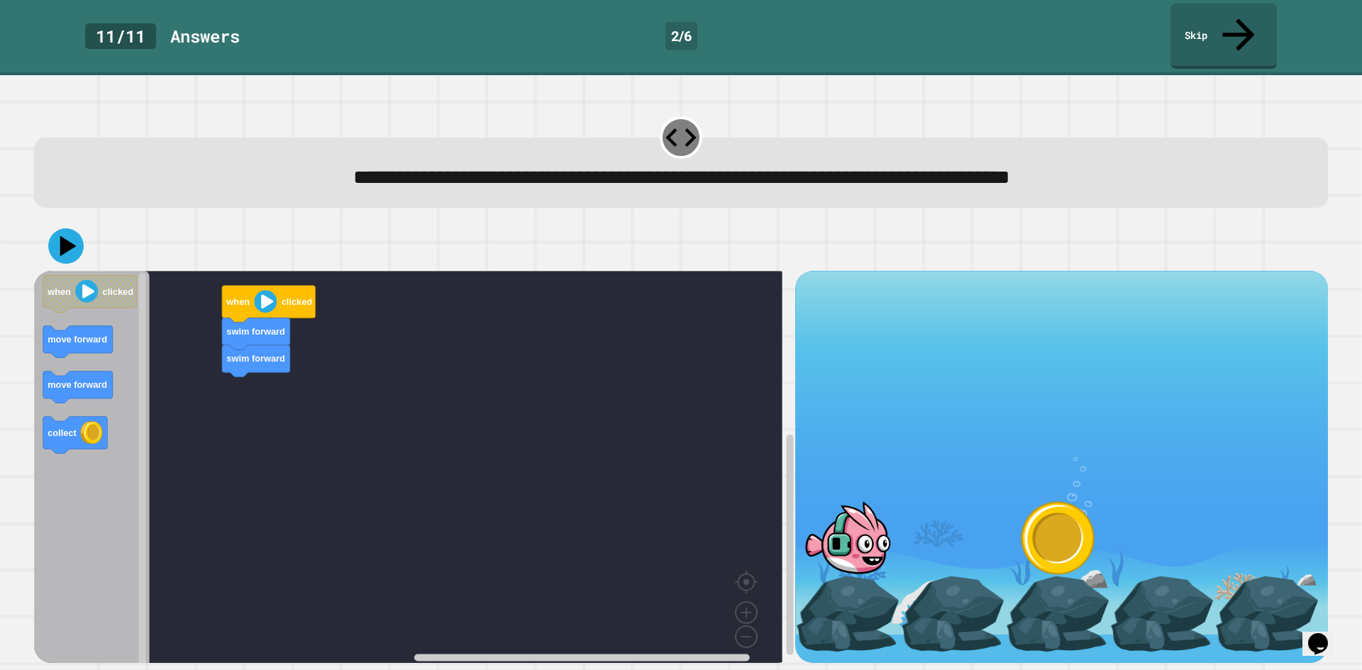
click at [1197, 38] on div "11 / 11 Answer s 2 / 6 Skip" at bounding box center [681, 37] width 1362 height 75
click at [1196, 18] on link "Skip" at bounding box center [1223, 35] width 106 height 69
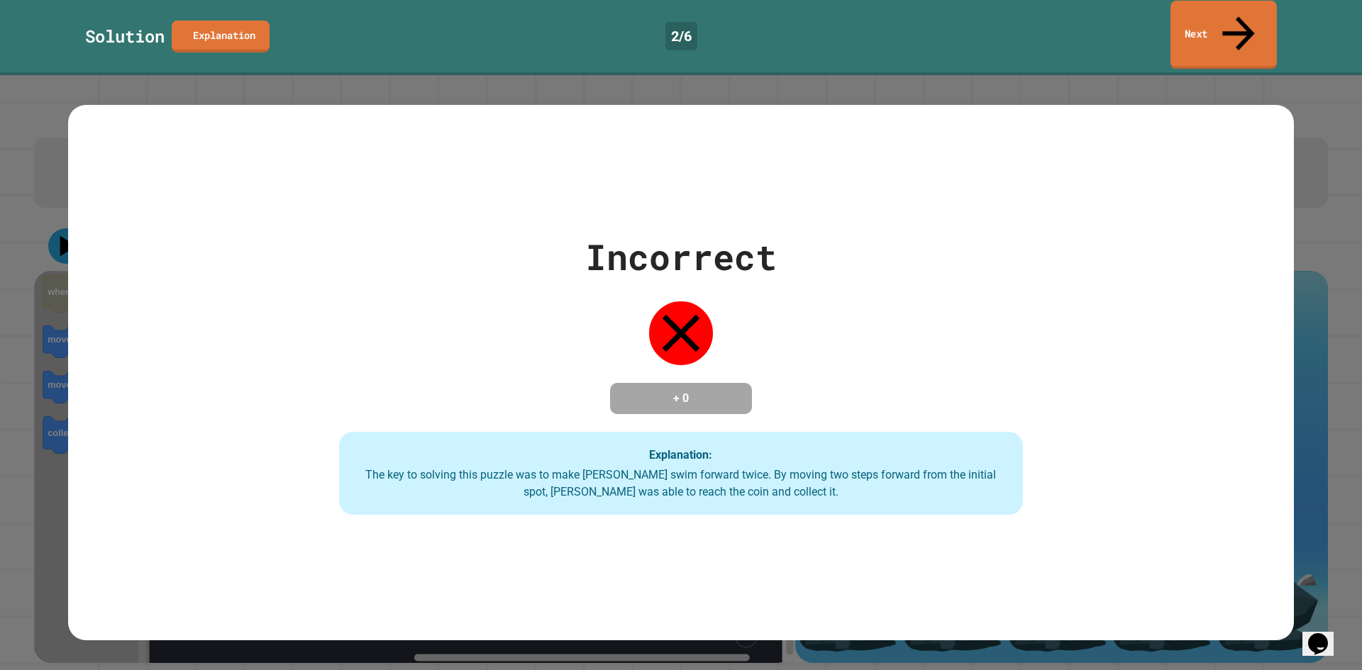
click at [1196, 18] on link "Next" at bounding box center [1223, 35] width 106 height 69
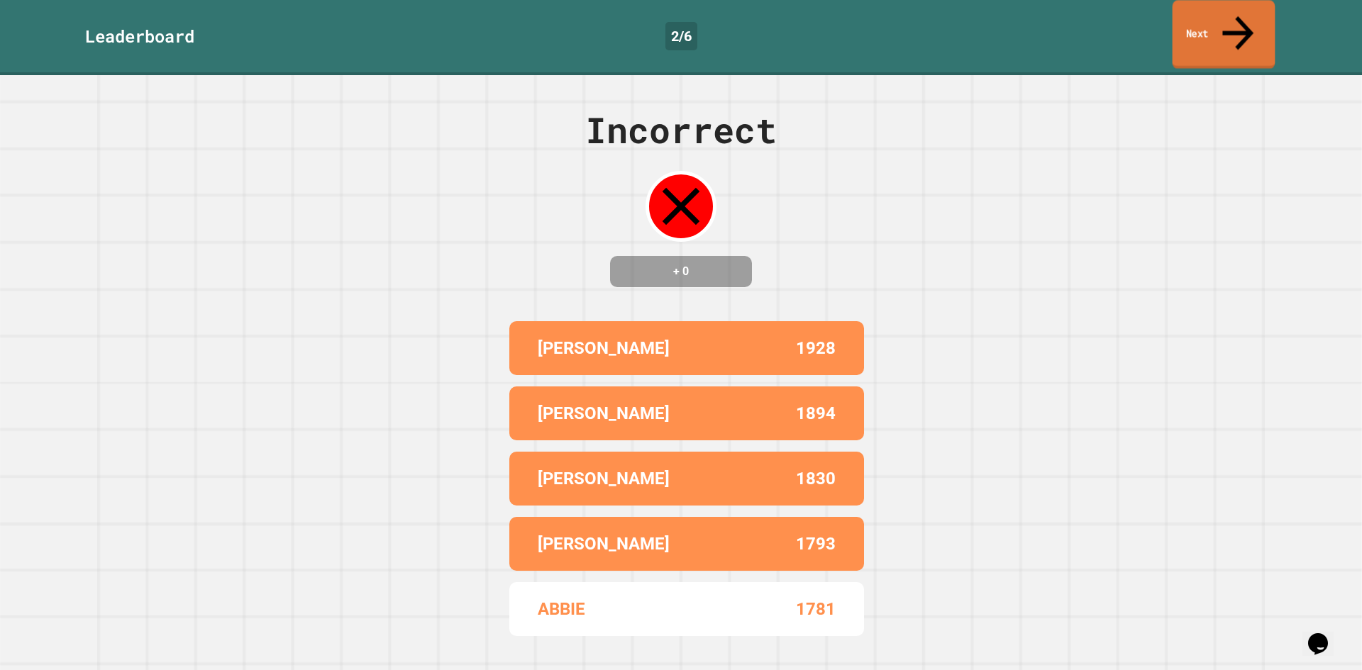
click at [1196, 18] on link "Next" at bounding box center [1224, 34] width 103 height 69
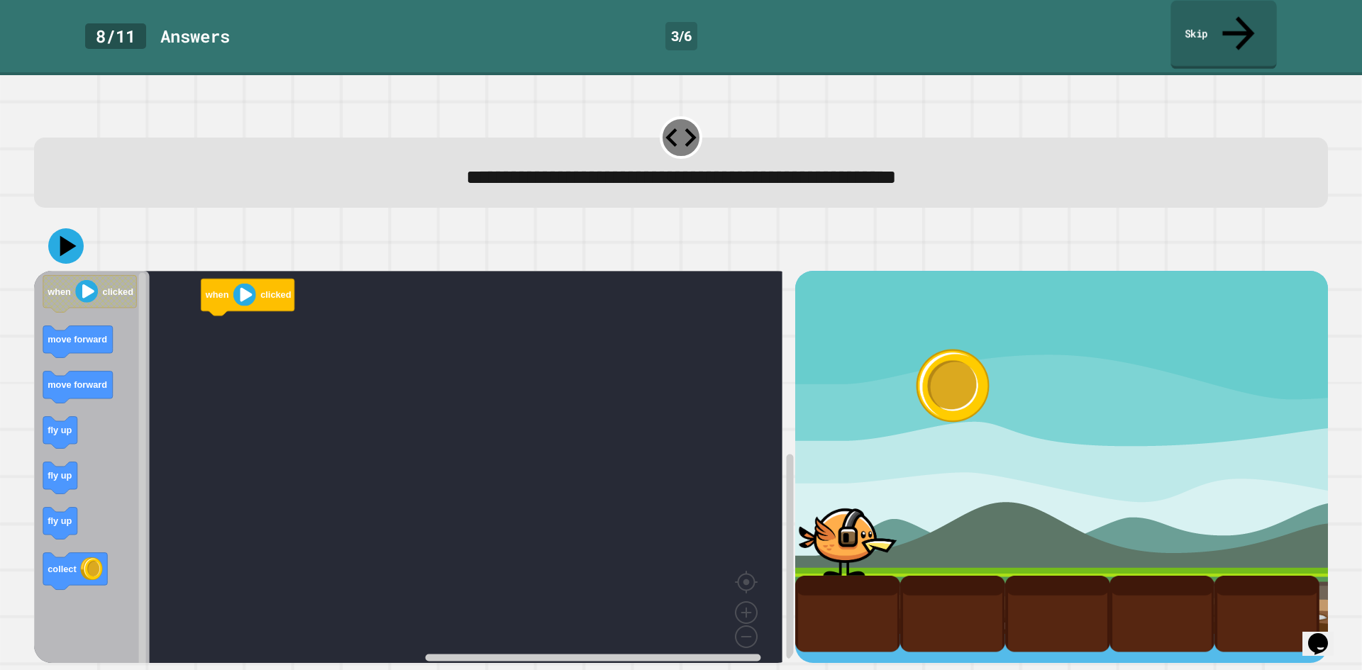
click at [1194, 21] on link "Skip" at bounding box center [1223, 35] width 106 height 69
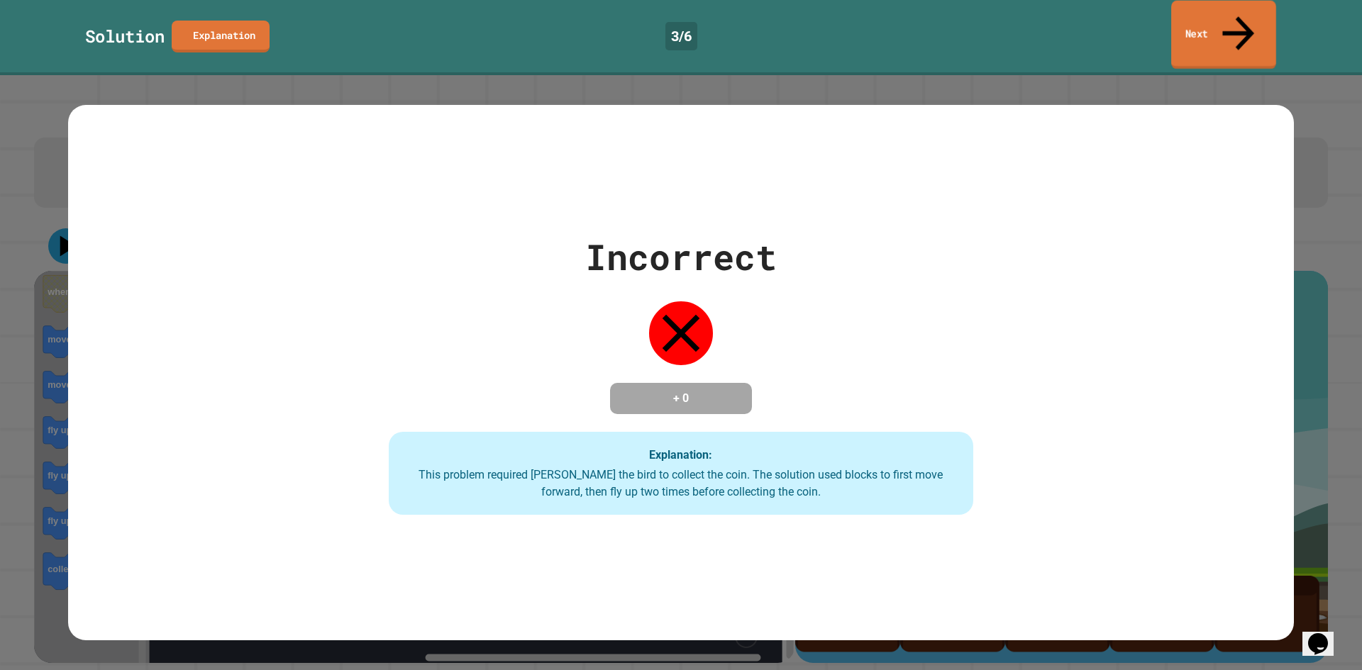
click at [1194, 21] on link "Next" at bounding box center [1223, 35] width 105 height 69
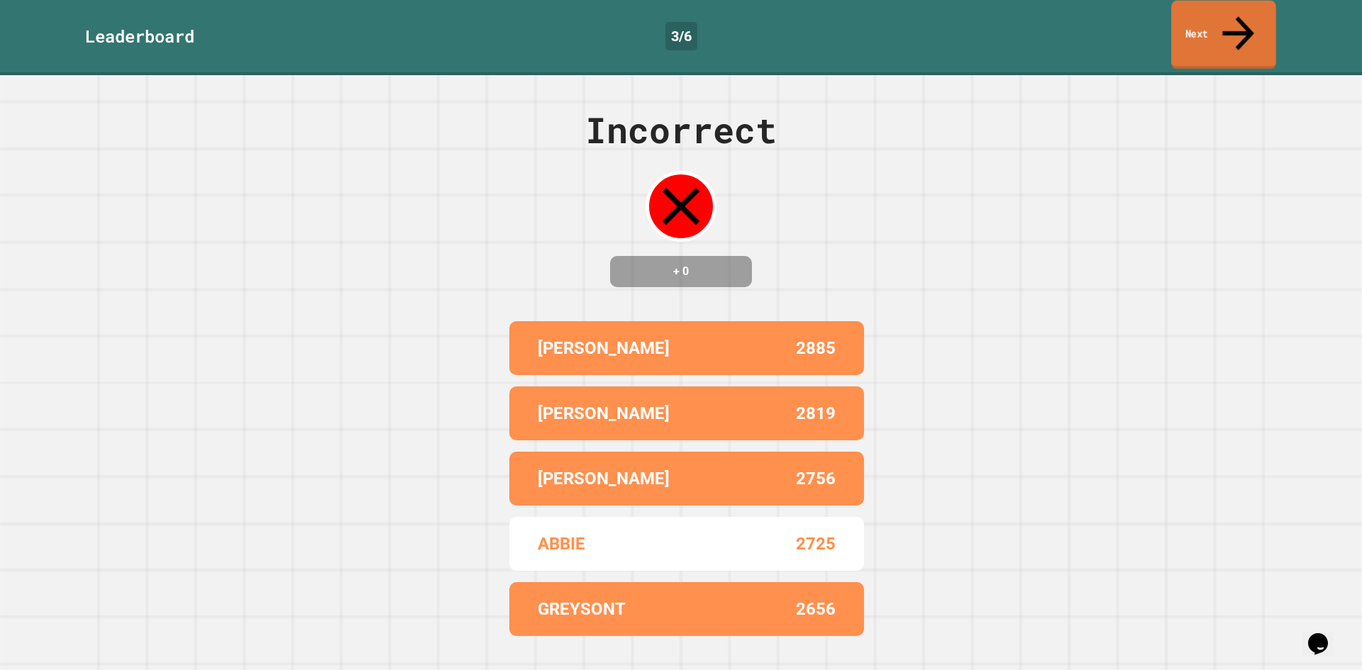
click at [1182, 26] on link "Next" at bounding box center [1223, 35] width 105 height 69
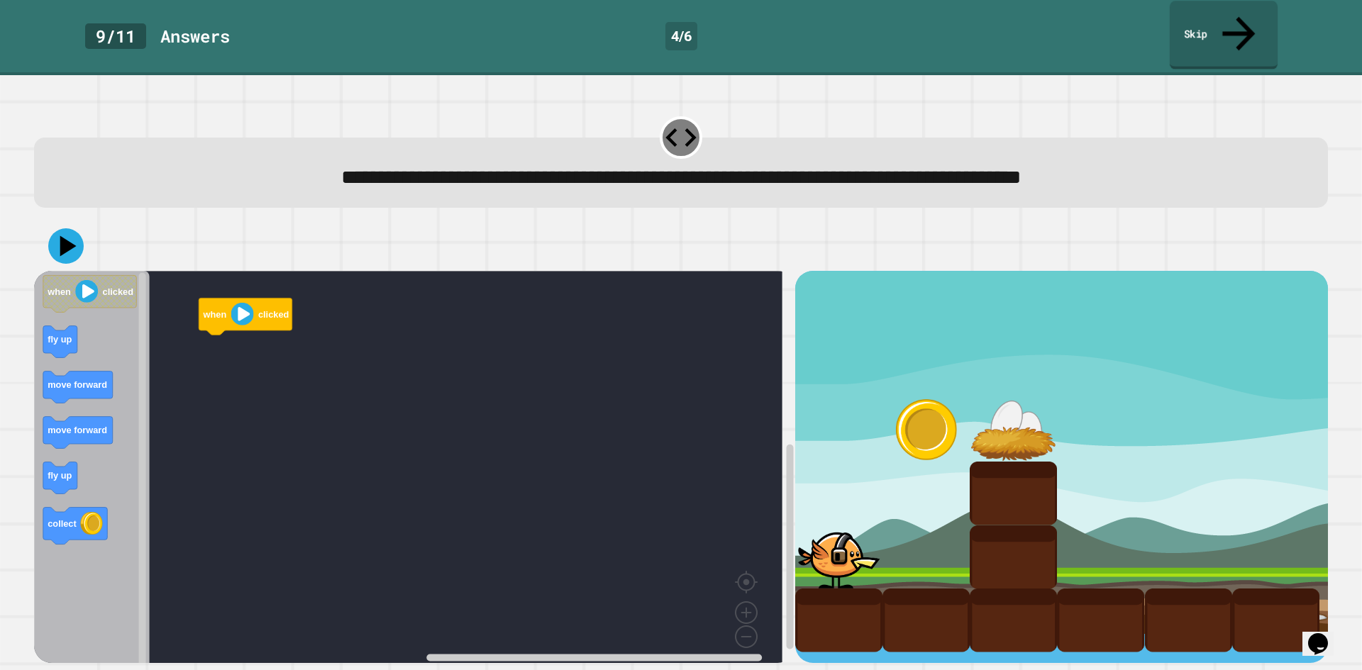
click at [1208, 22] on link "Skip" at bounding box center [1224, 35] width 108 height 69
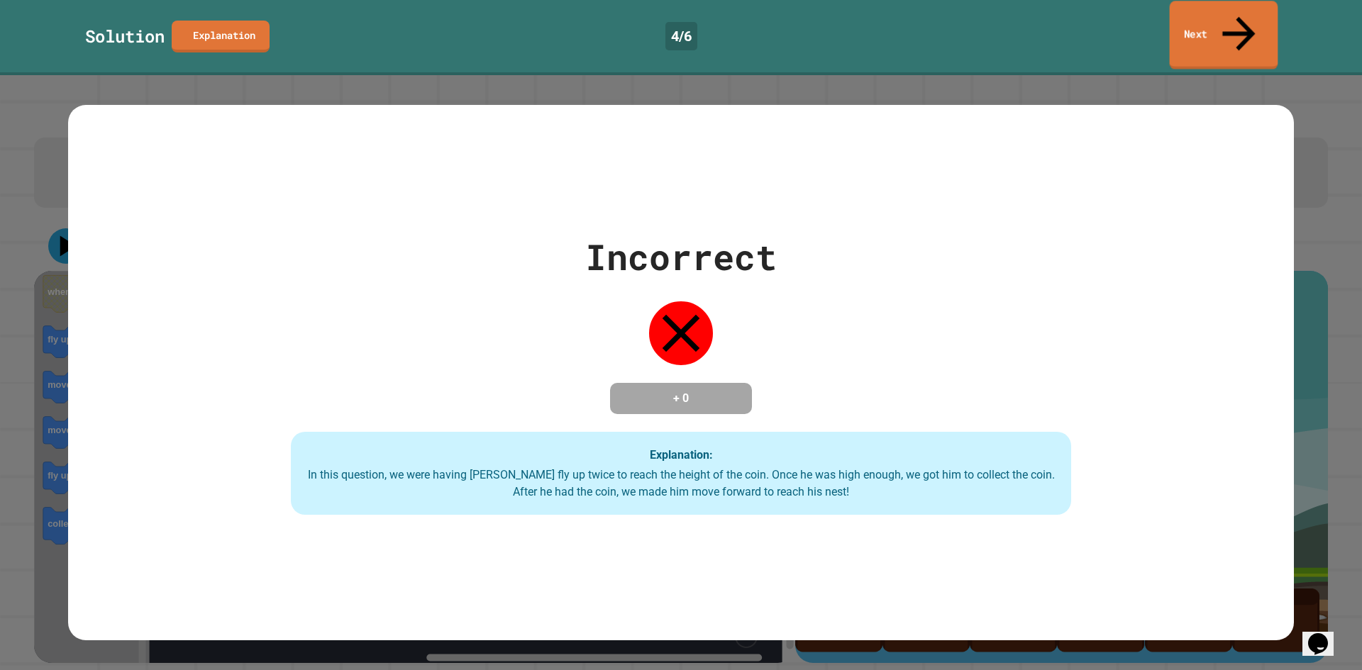
click at [1205, 30] on link "Next" at bounding box center [1224, 35] width 109 height 69
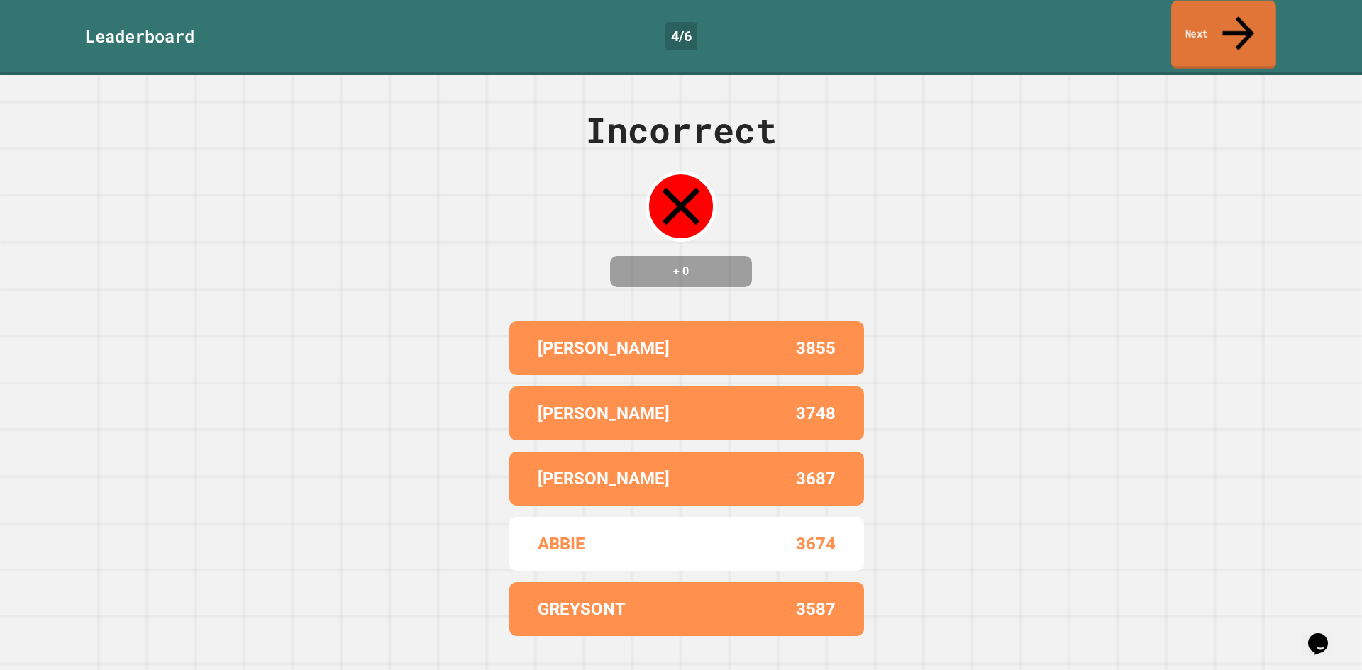
click at [1206, 30] on link "Next" at bounding box center [1223, 35] width 105 height 69
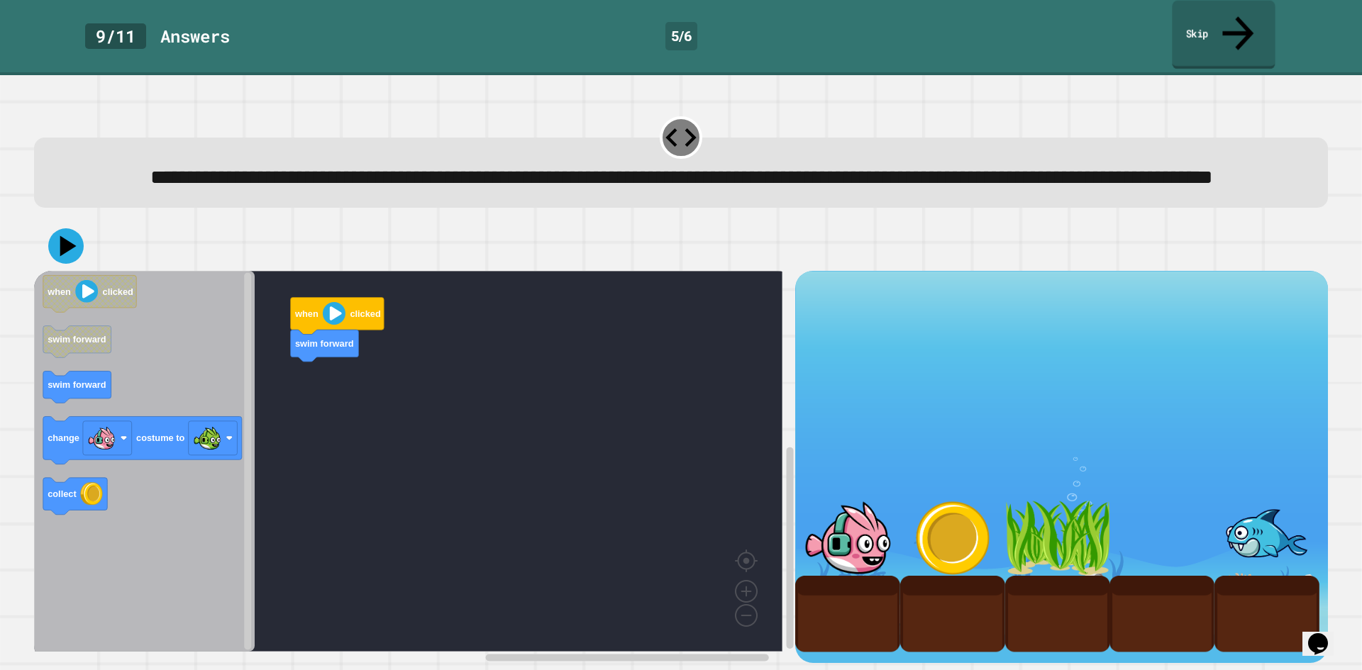
click at [1238, 21] on icon at bounding box center [1237, 33] width 47 height 50
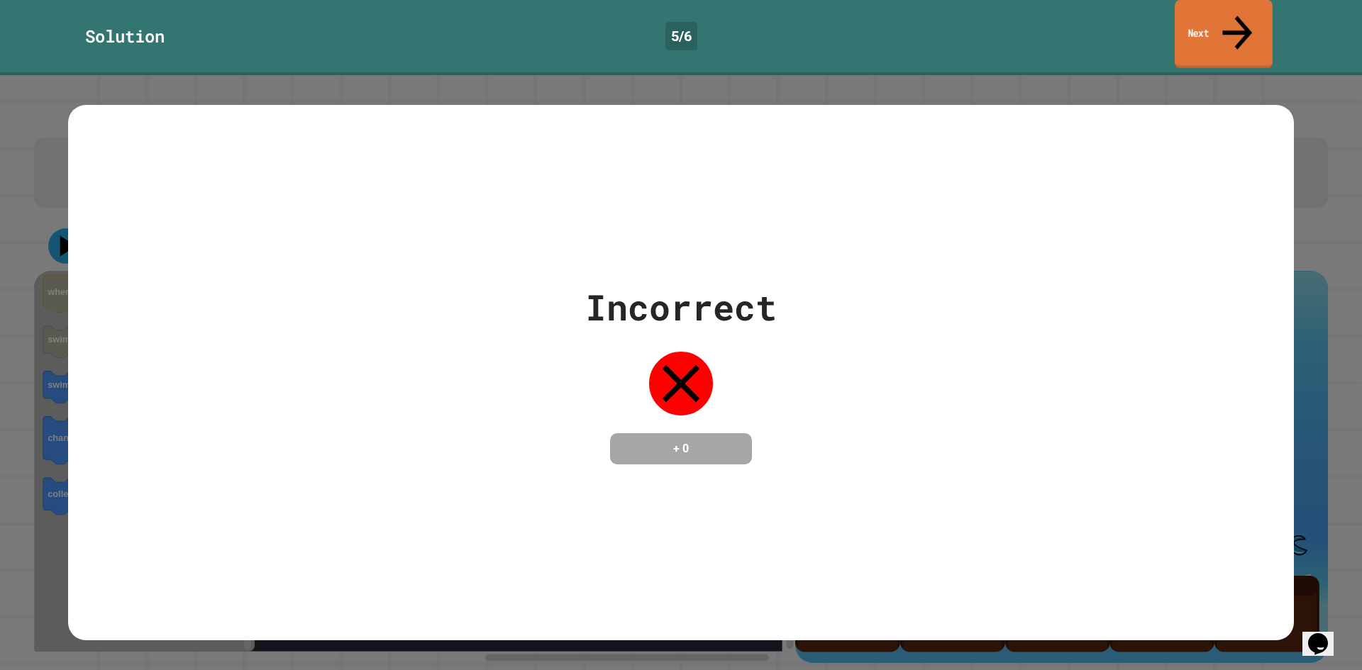
click at [1219, 22] on link "Next" at bounding box center [1224, 34] width 98 height 69
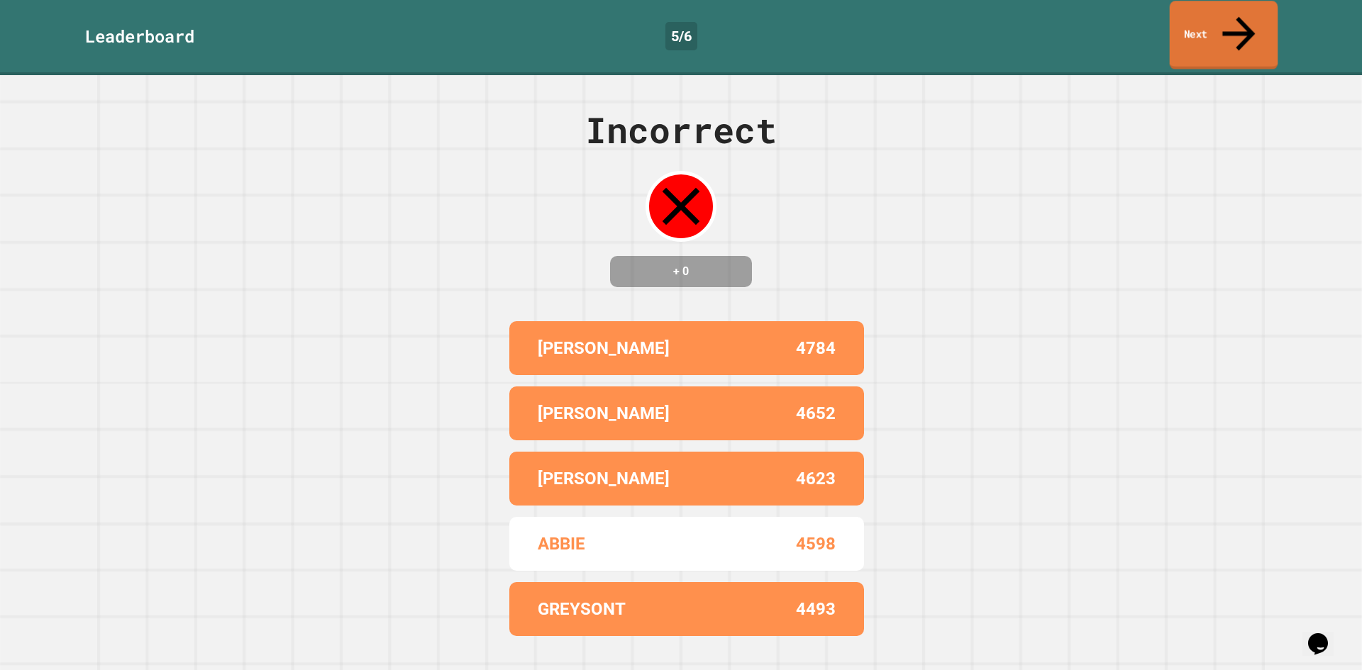
click at [1226, 15] on link "Next" at bounding box center [1224, 35] width 109 height 69
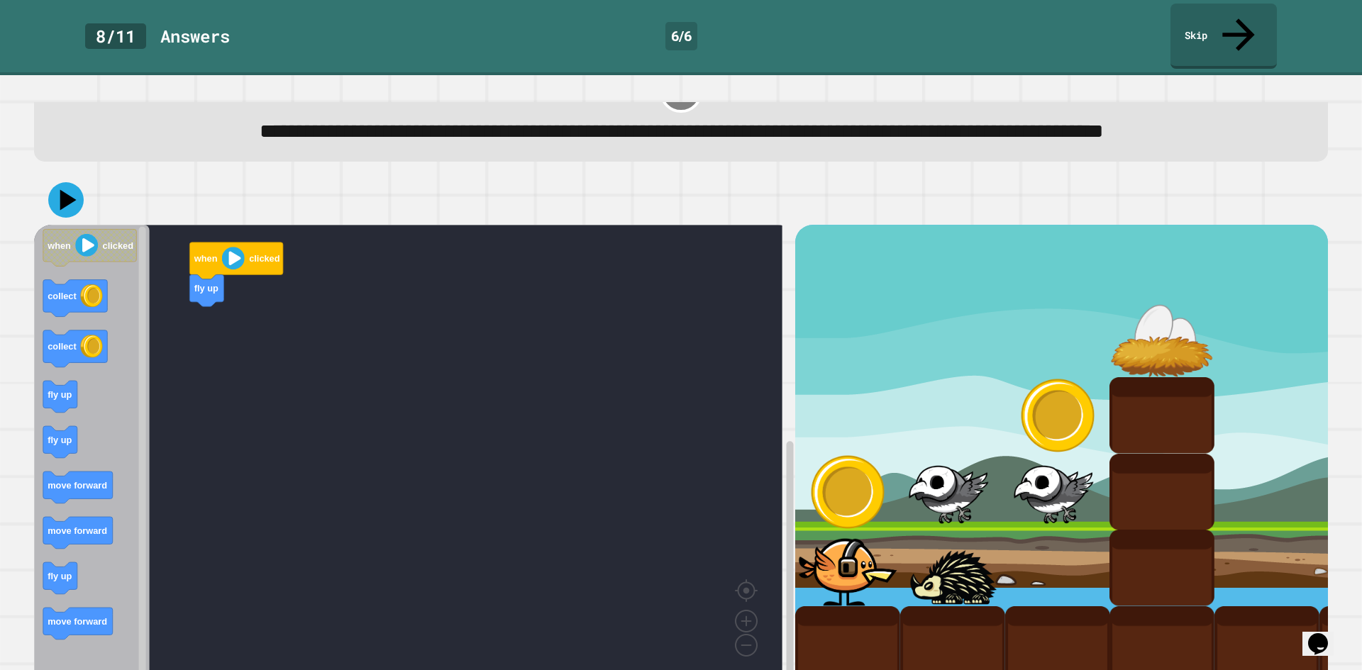
scroll to position [89, 0]
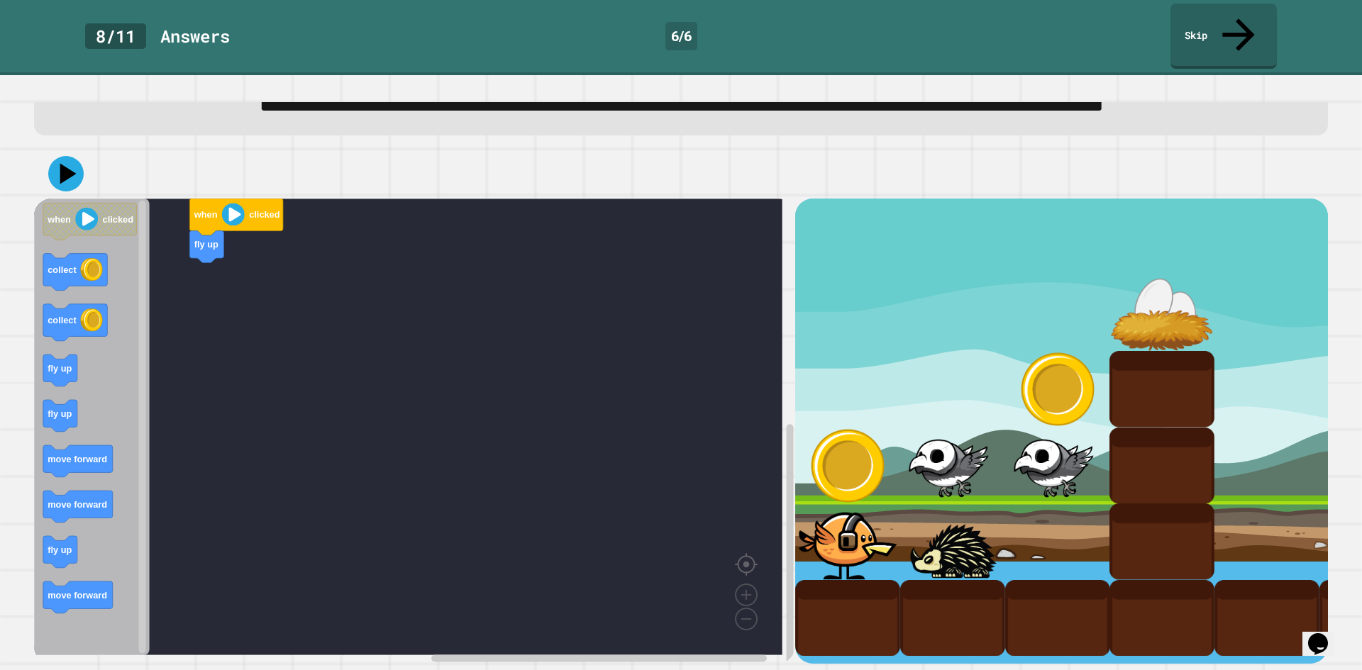
click at [751, 552] on image "Blockly Workspace" at bounding box center [769, 532] width 68 height 88
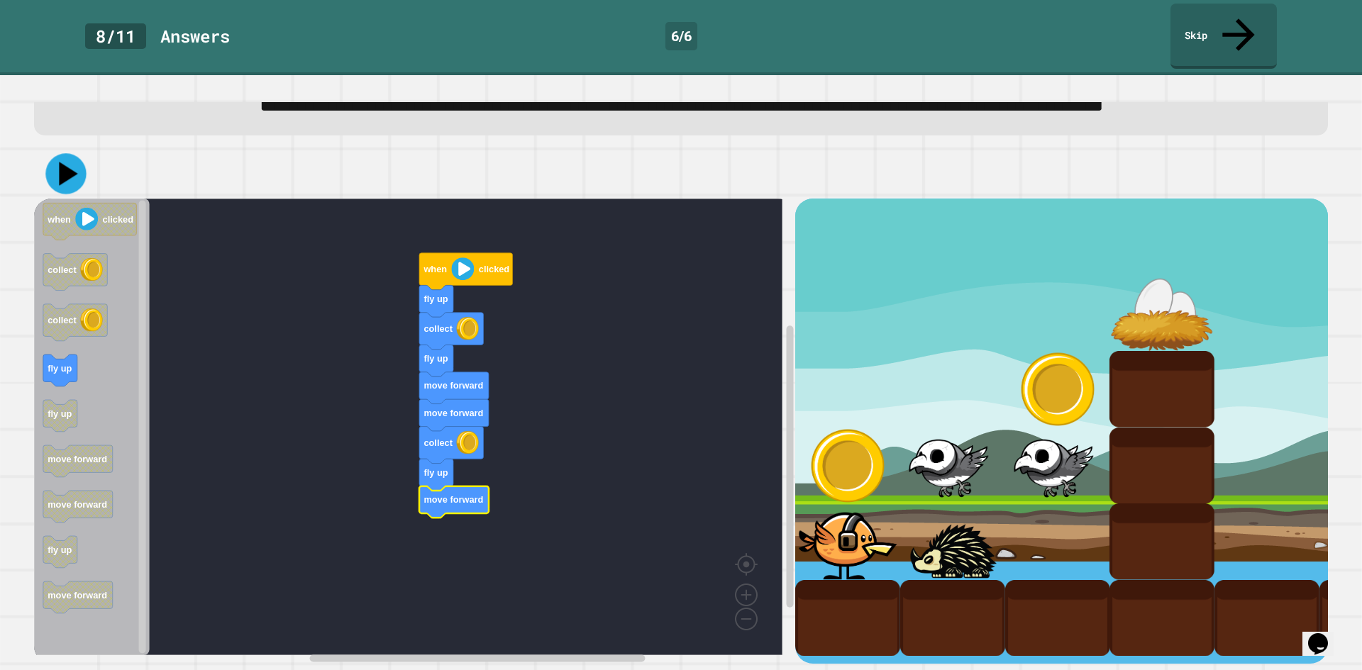
click at [57, 155] on icon at bounding box center [65, 174] width 40 height 40
click at [456, 261] on image "Blockly Workspace" at bounding box center [462, 269] width 23 height 23
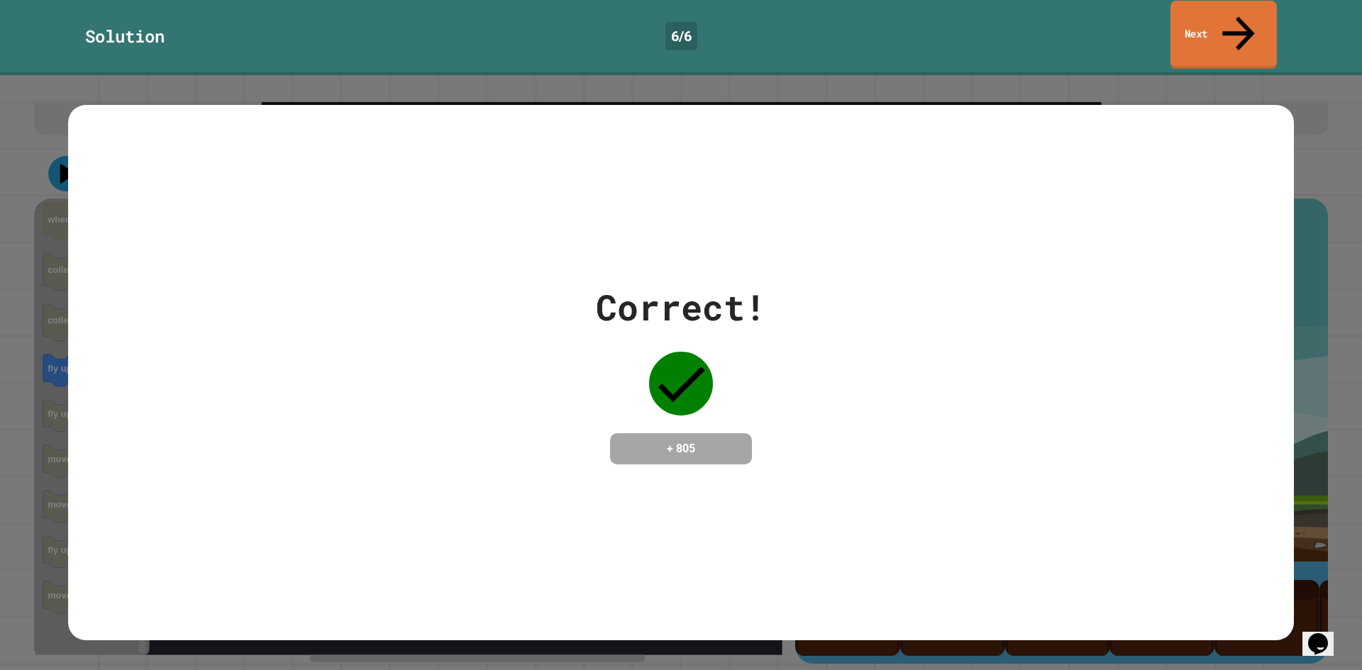
click at [1210, 26] on link "Next" at bounding box center [1223, 35] width 106 height 69
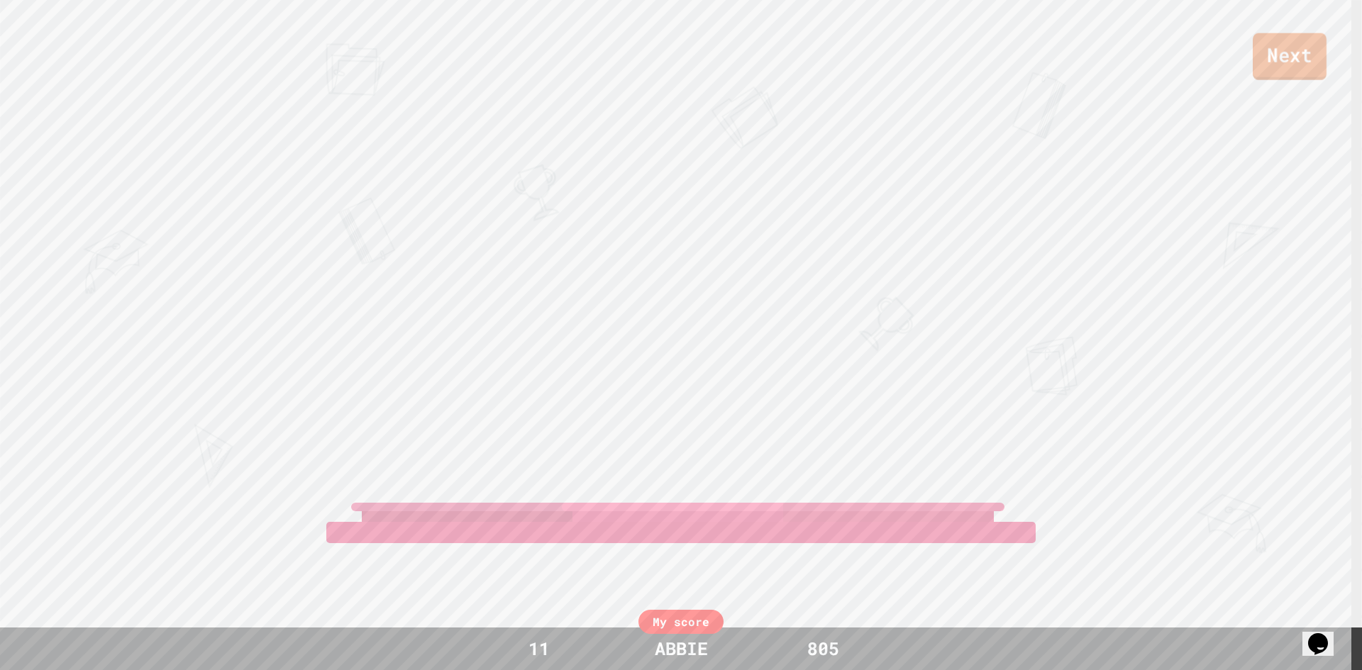
click at [1292, 68] on link "Next" at bounding box center [1290, 56] width 74 height 47
